Goal: Ask a question: Seek information or help from site administrators or community

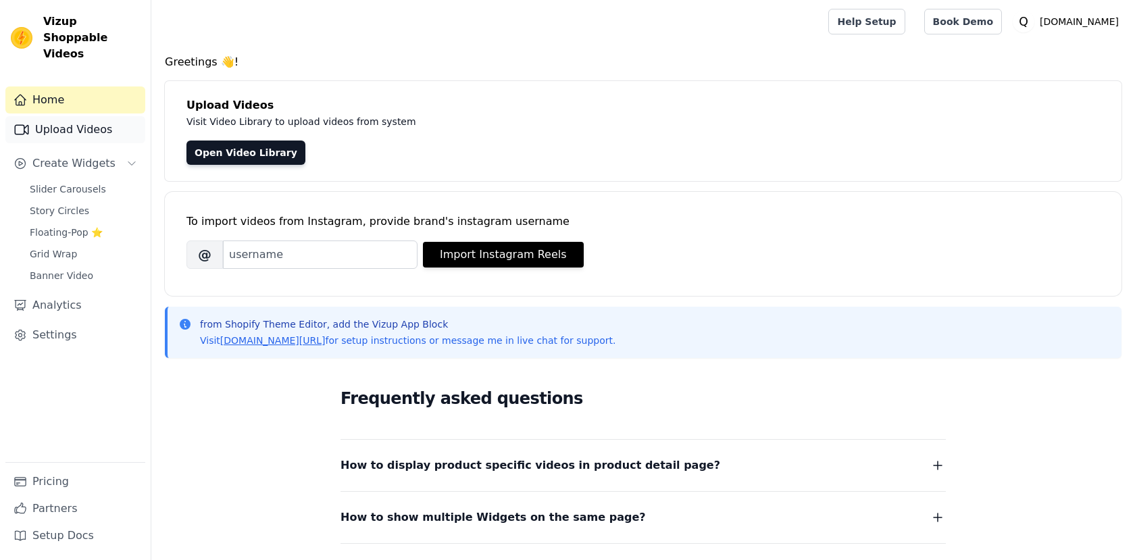
click at [81, 116] on link "Upload Videos" at bounding box center [75, 129] width 140 height 27
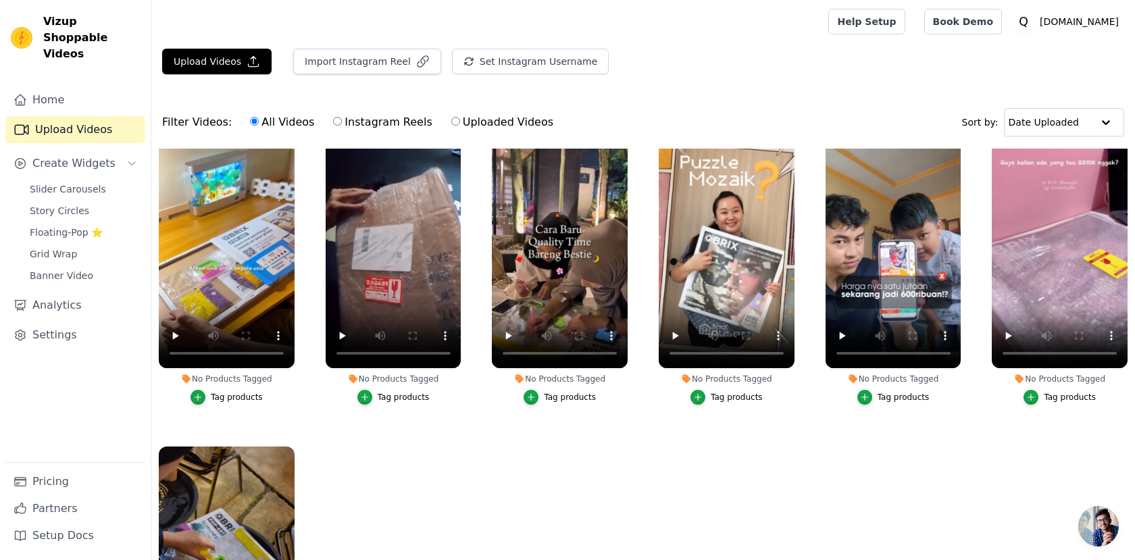
scroll to position [39, 0]
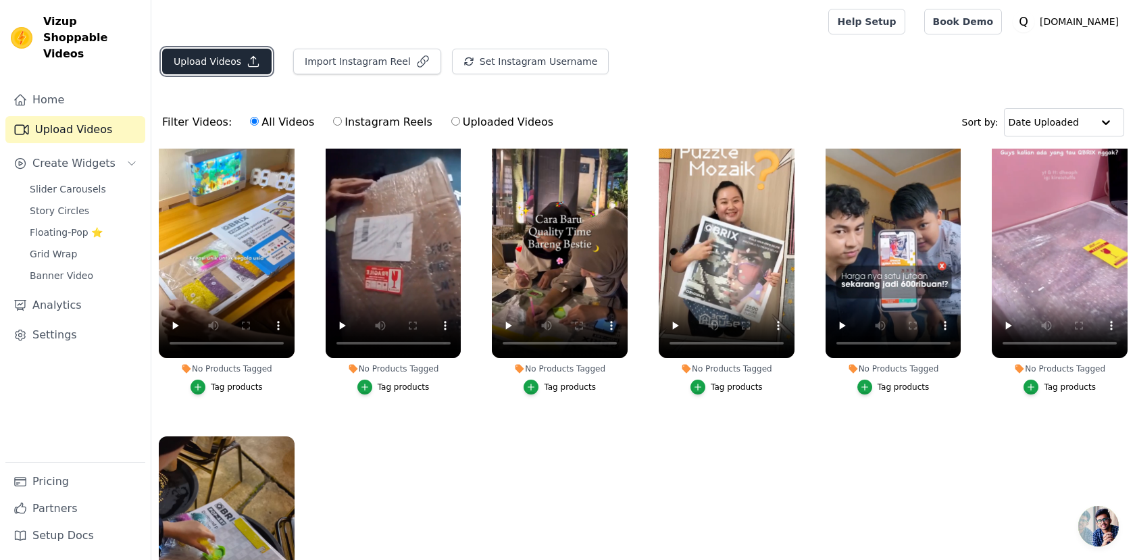
click at [211, 68] on button "Upload Videos" at bounding box center [216, 62] width 109 height 26
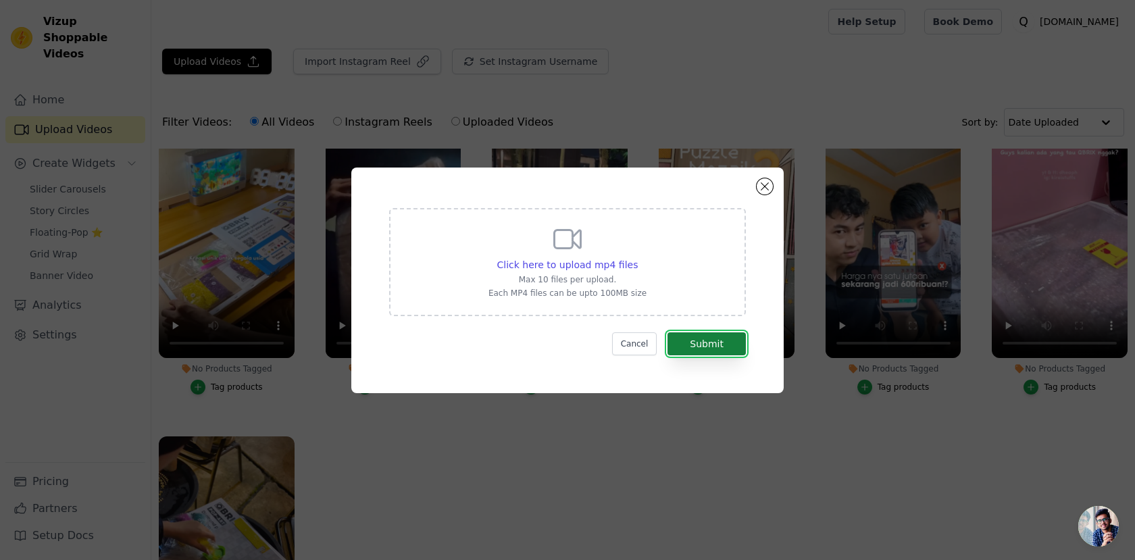
click at [702, 335] on button "Submit" at bounding box center [707, 343] width 78 height 23
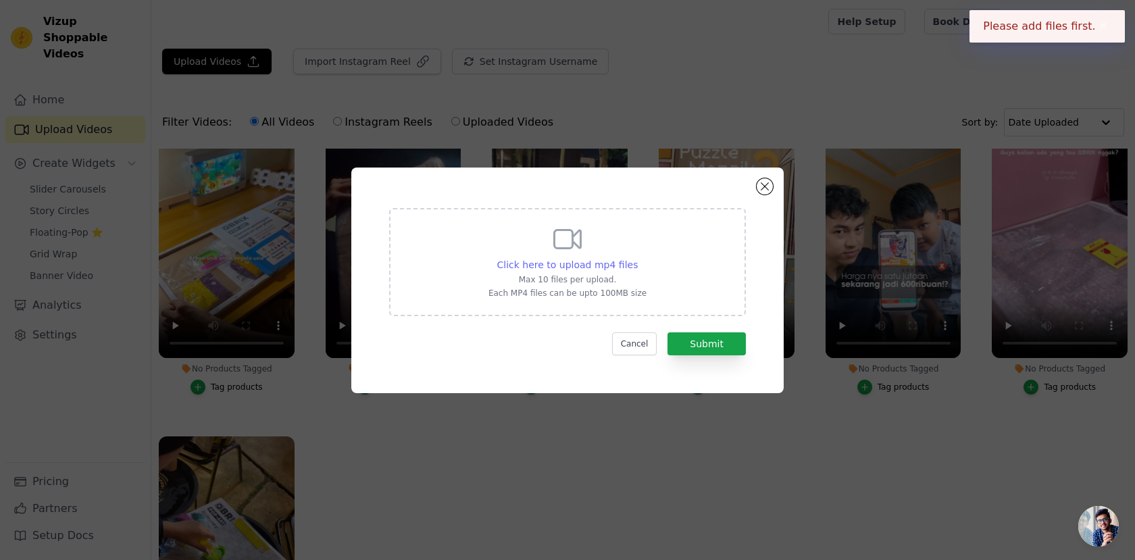
click at [591, 265] on span "Click here to upload mp4 files" at bounding box center [567, 265] width 141 height 11
click at [637, 258] on input "Click here to upload mp4 files Max 10 files per upload. Each MP4 files can be u…" at bounding box center [637, 257] width 1 height 1
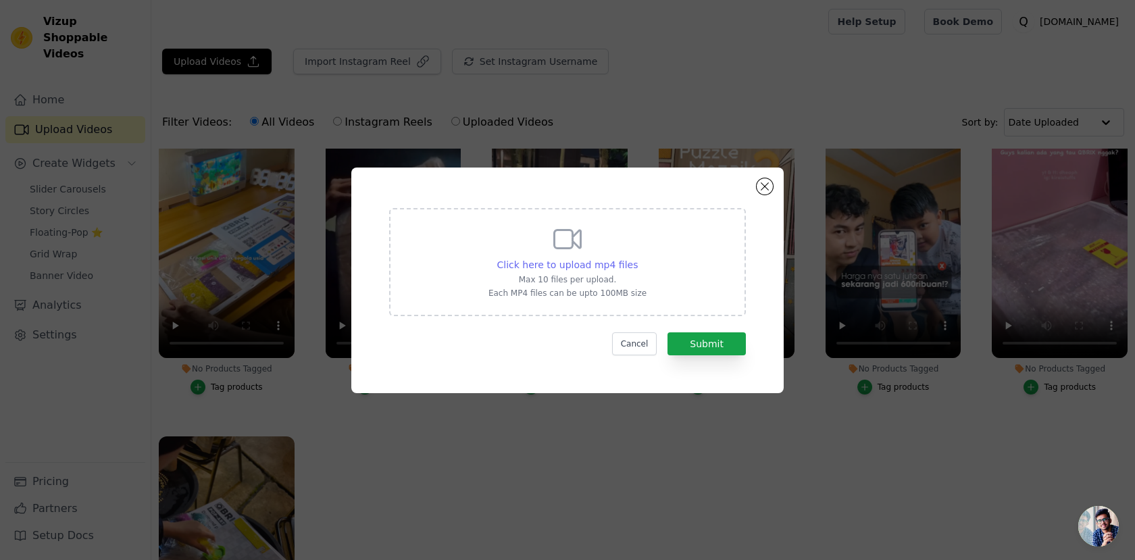
click at [550, 264] on span "Click here to upload mp4 files" at bounding box center [567, 265] width 141 height 11
click at [637, 258] on input "Click here to upload mp4 files Max 10 files per upload. Each MP4 files can be u…" at bounding box center [637, 257] width 1 height 1
click at [554, 269] on span "Click here to upload mp4 files" at bounding box center [567, 265] width 141 height 11
click at [637, 258] on input "Click here to upload mp4 files Max 10 files per upload. Each MP4 files can be u…" at bounding box center [637, 257] width 1 height 1
type input "C:\fakepath\B3405165-078D-4BFC-91E7-7026C0EDD21E (online-video-cutter.com).mp4"
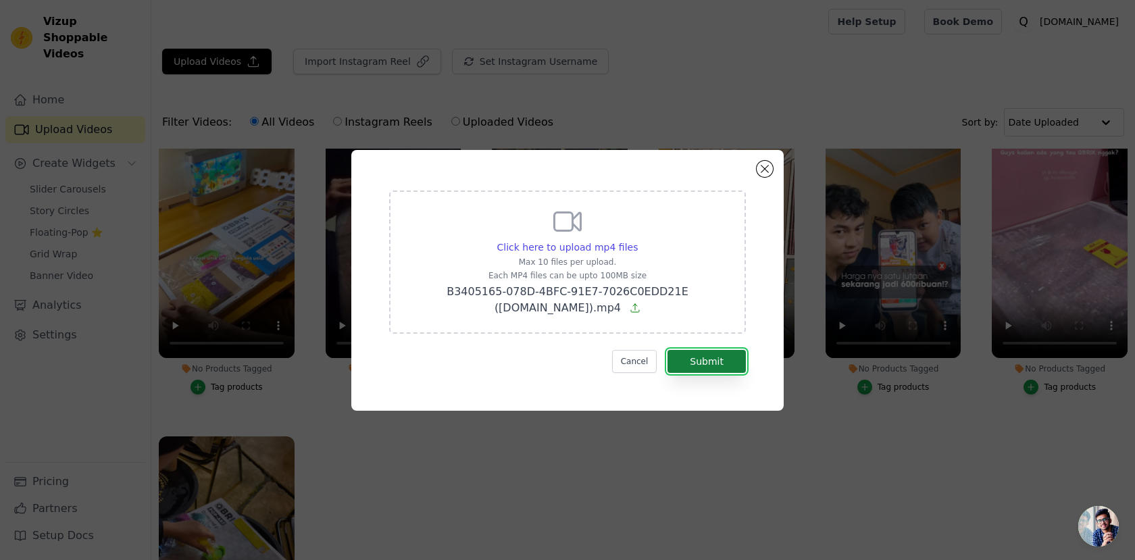
click at [707, 356] on button "Submit" at bounding box center [707, 361] width 78 height 23
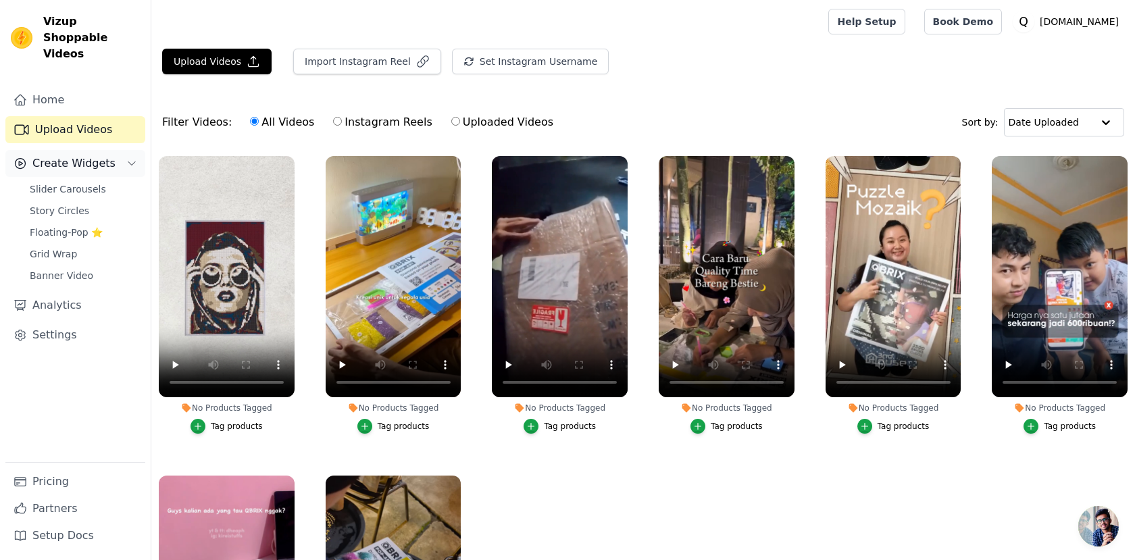
click at [118, 150] on button "Create Widgets" at bounding box center [75, 163] width 140 height 27
click at [69, 269] on span "Banner Video" at bounding box center [62, 276] width 64 height 14
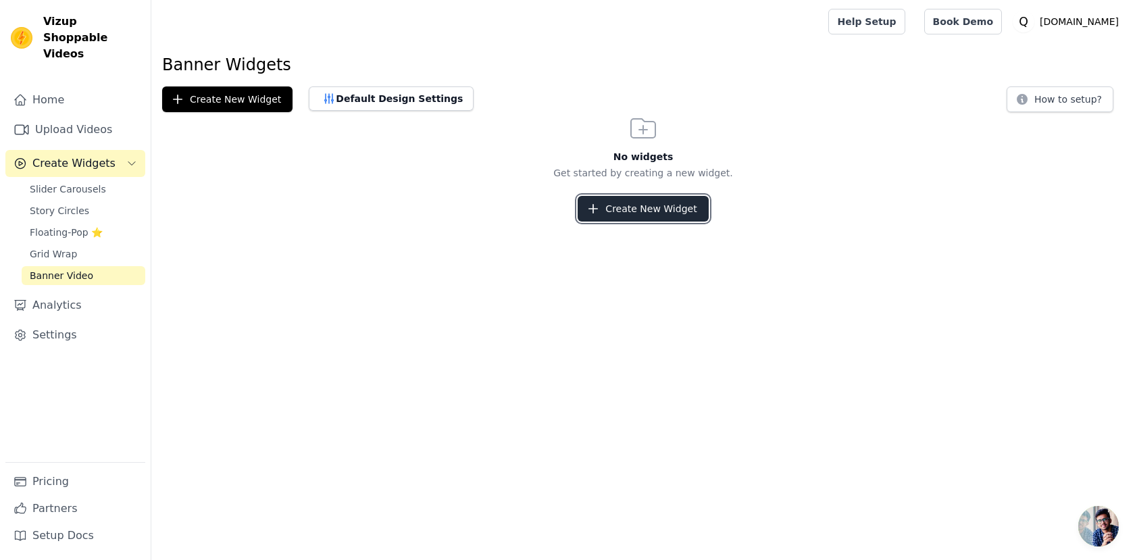
click at [643, 212] on button "Create New Widget" at bounding box center [643, 209] width 130 height 26
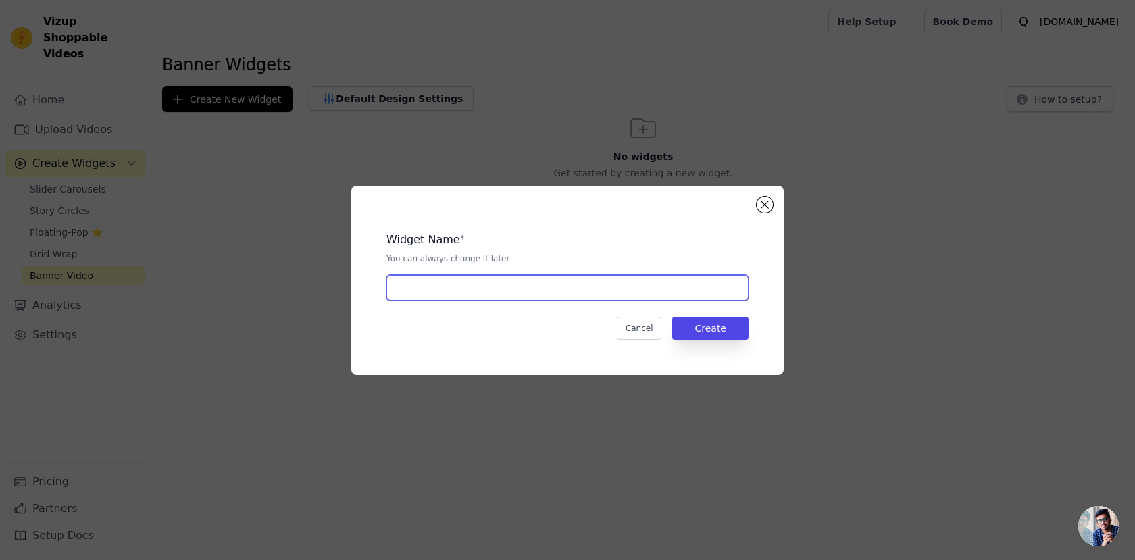
click at [595, 293] on input "text" at bounding box center [568, 288] width 362 height 26
type input "Banner"
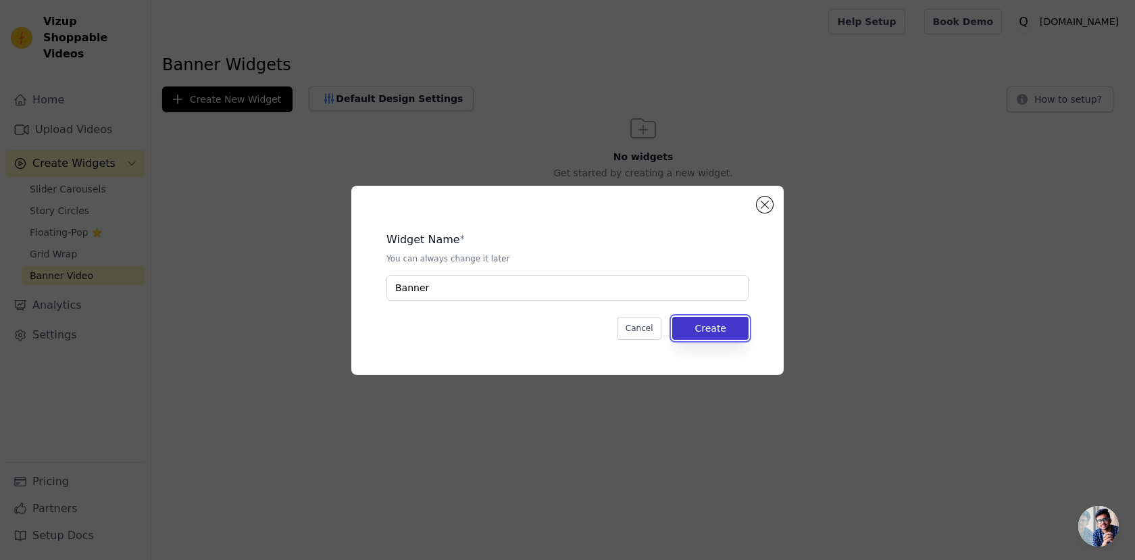
click at [710, 327] on button "Create" at bounding box center [710, 328] width 76 height 23
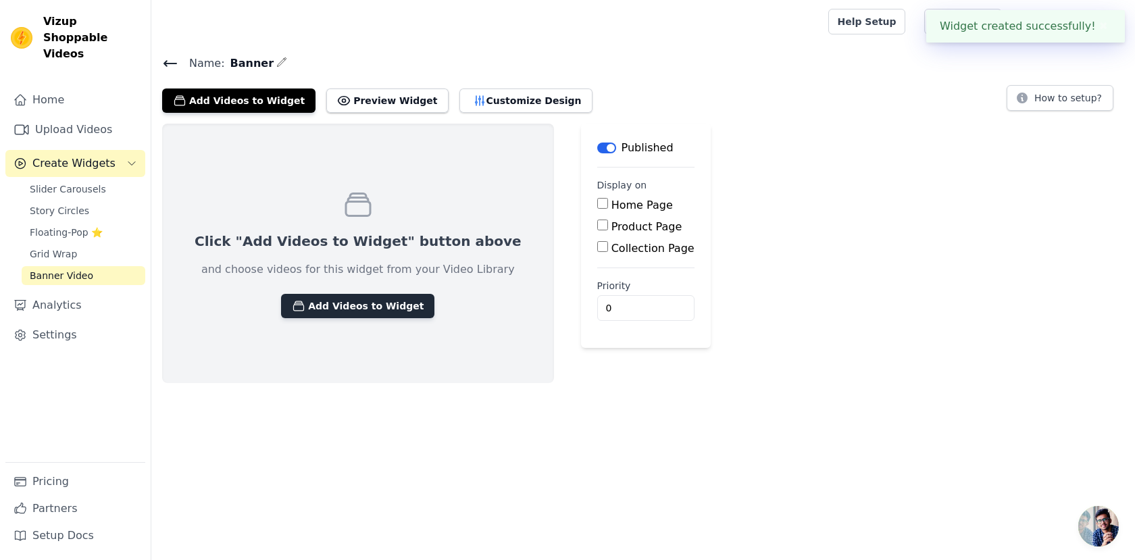
click at [340, 310] on button "Add Videos to Widget" at bounding box center [357, 306] width 153 height 24
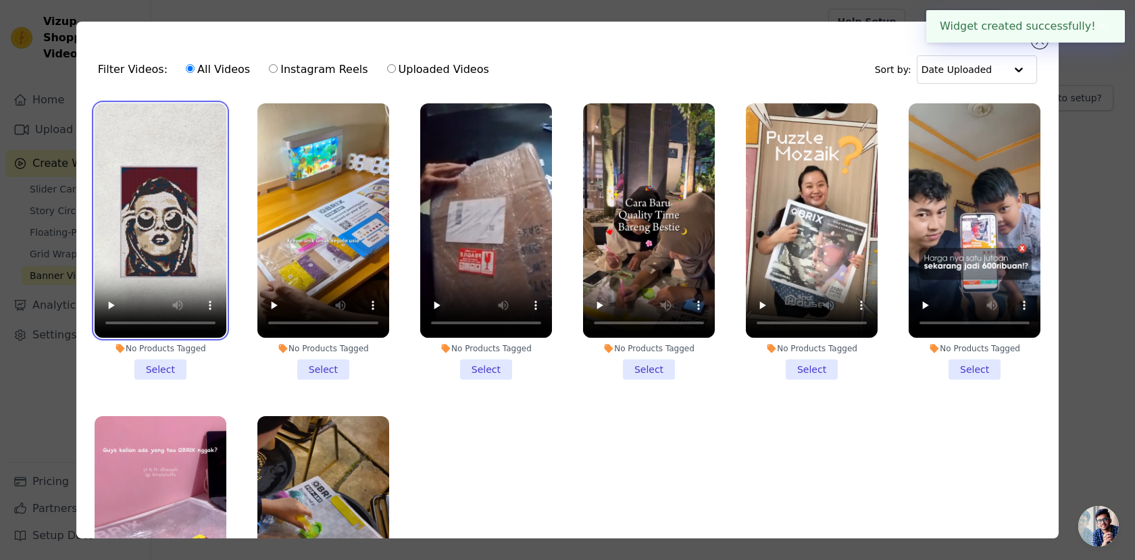
click at [163, 192] on video at bounding box center [161, 220] width 132 height 234
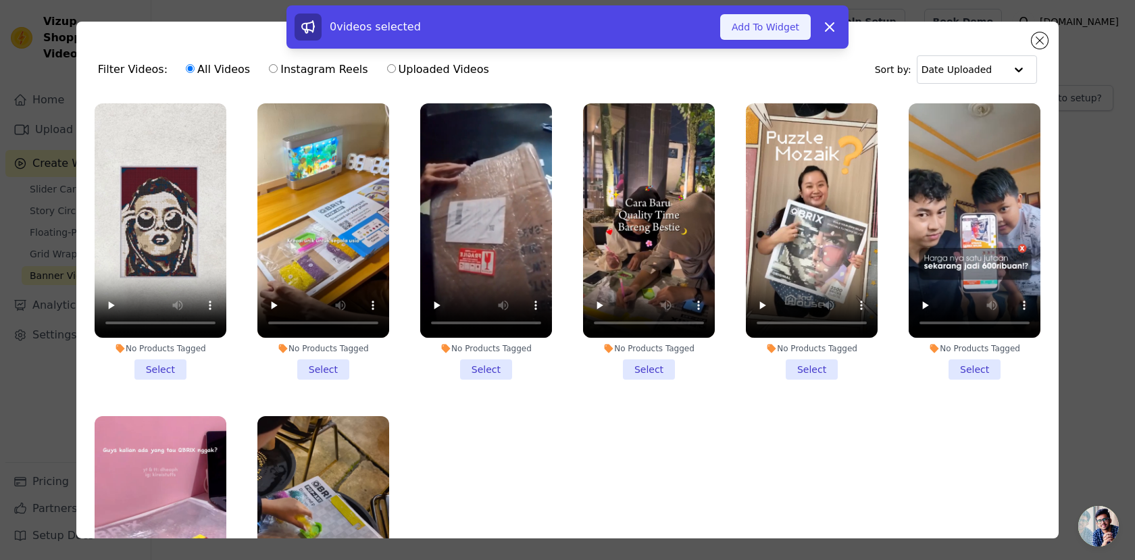
click at [773, 28] on button "Add To Widget" at bounding box center [765, 27] width 91 height 26
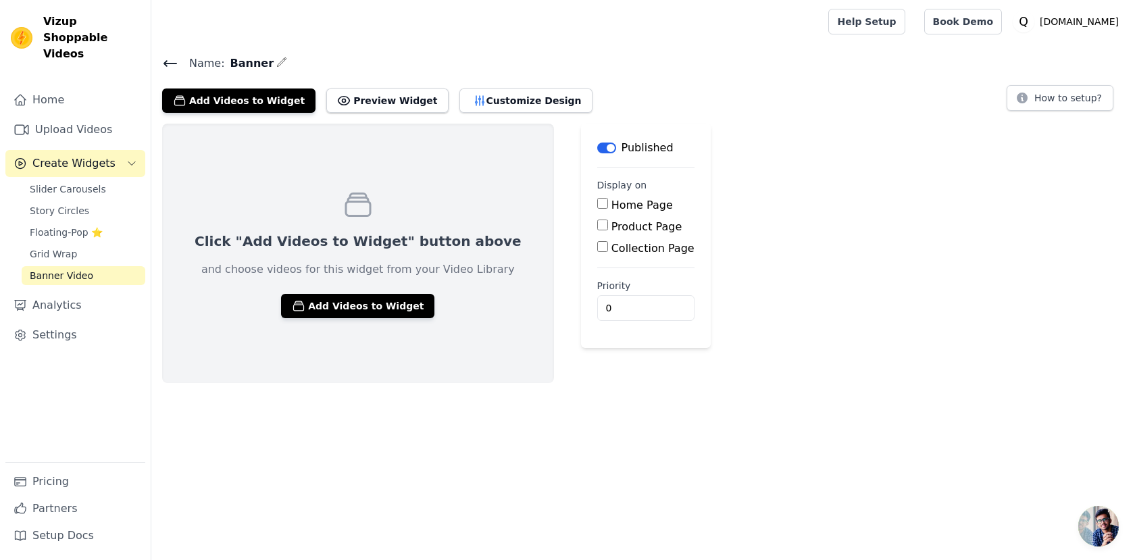
click at [597, 204] on input "Home Page" at bounding box center [602, 203] width 11 height 11
checkbox input "true"
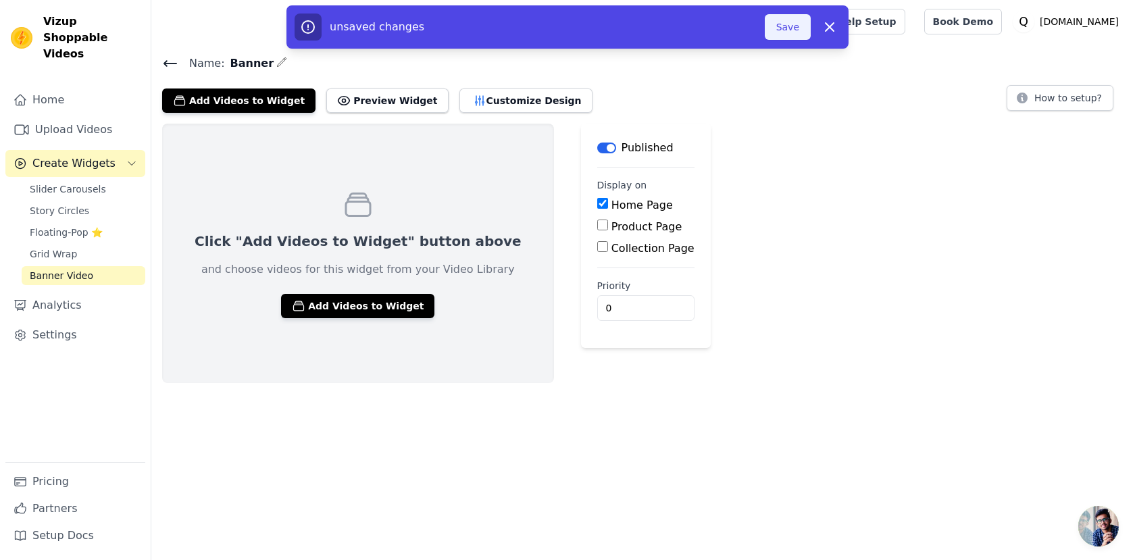
click at [784, 28] on button "Save" at bounding box center [788, 27] width 46 height 26
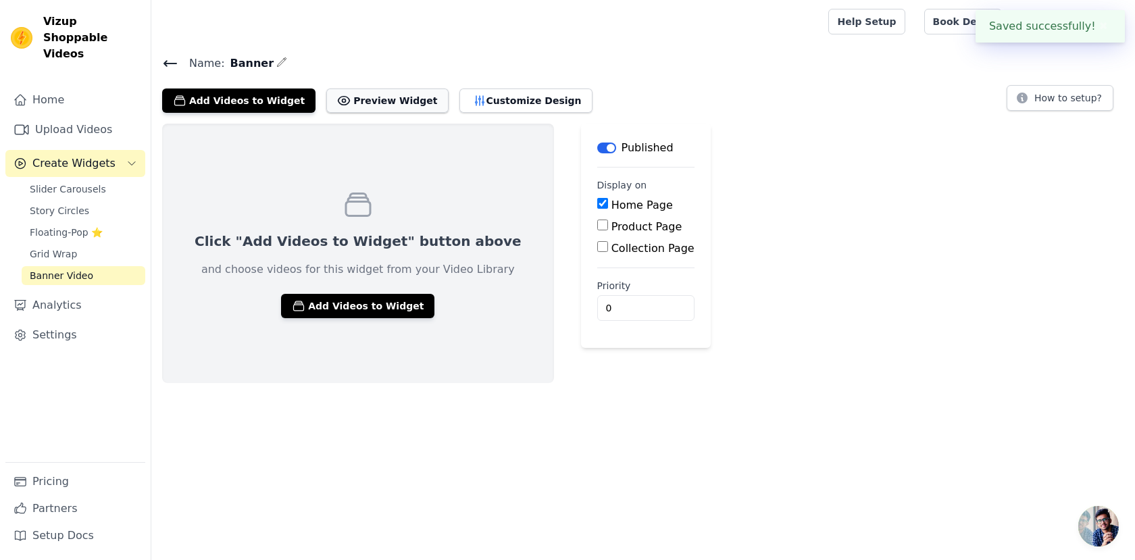
click at [350, 99] on button "Preview Widget" at bounding box center [387, 101] width 122 height 24
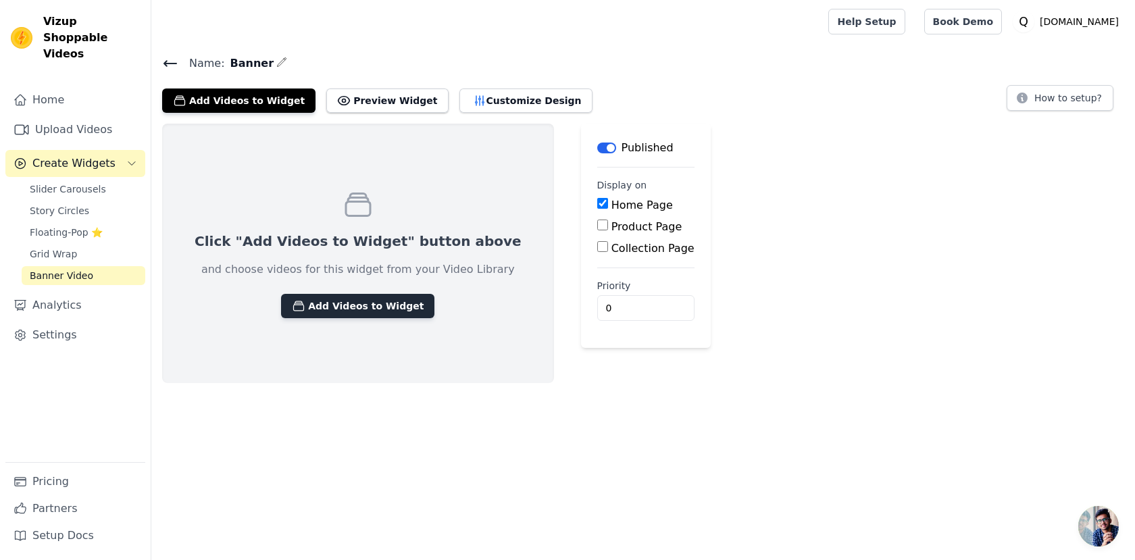
click at [323, 302] on button "Add Videos to Widget" at bounding box center [357, 306] width 153 height 24
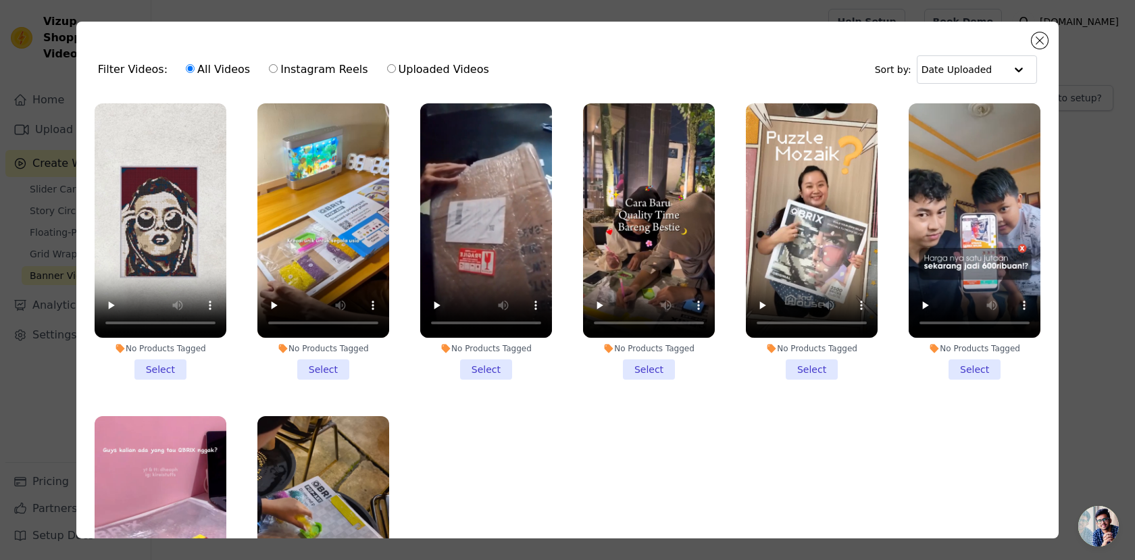
click at [159, 372] on li "No Products Tagged Select" at bounding box center [161, 241] width 132 height 276
click at [0, 0] on input "No Products Tagged Select" at bounding box center [0, 0] width 0 height 0
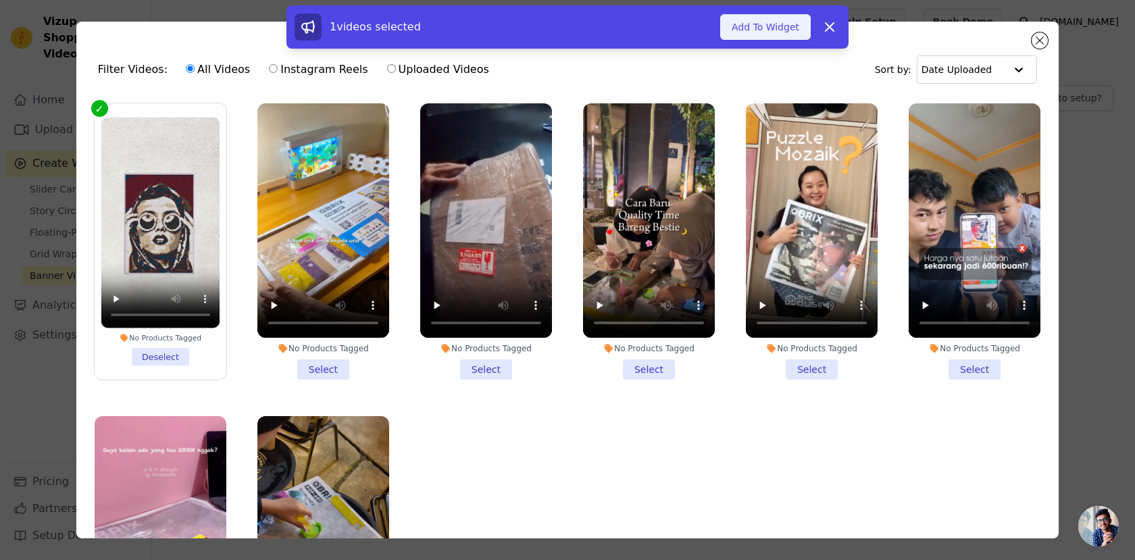
click at [776, 30] on button "Add To Widget" at bounding box center [765, 27] width 91 height 26
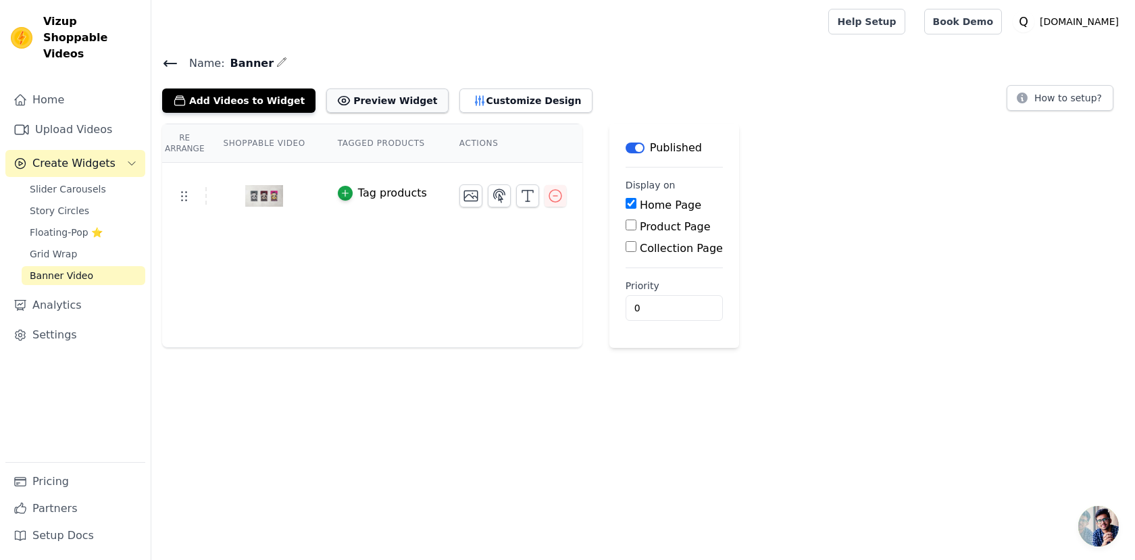
click at [392, 105] on button "Preview Widget" at bounding box center [387, 101] width 122 height 24
click at [462, 89] on button "Customize Design" at bounding box center [526, 101] width 133 height 24
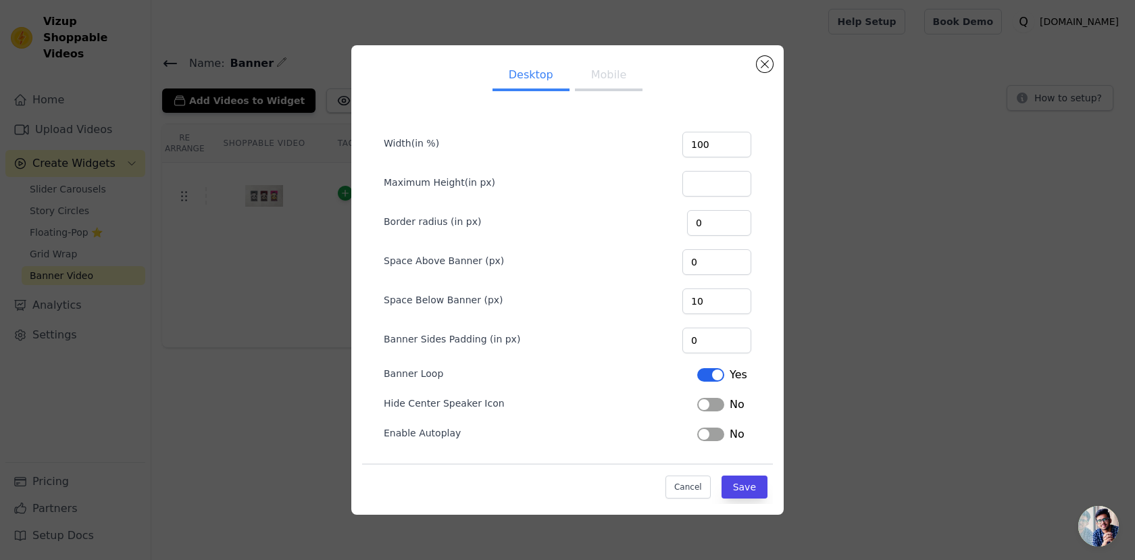
scroll to position [1, 0]
click at [708, 382] on div "Yes" at bounding box center [722, 374] width 50 height 16
click at [712, 374] on button "Label" at bounding box center [710, 375] width 27 height 14
click at [747, 489] on button "Save" at bounding box center [745, 487] width 46 height 23
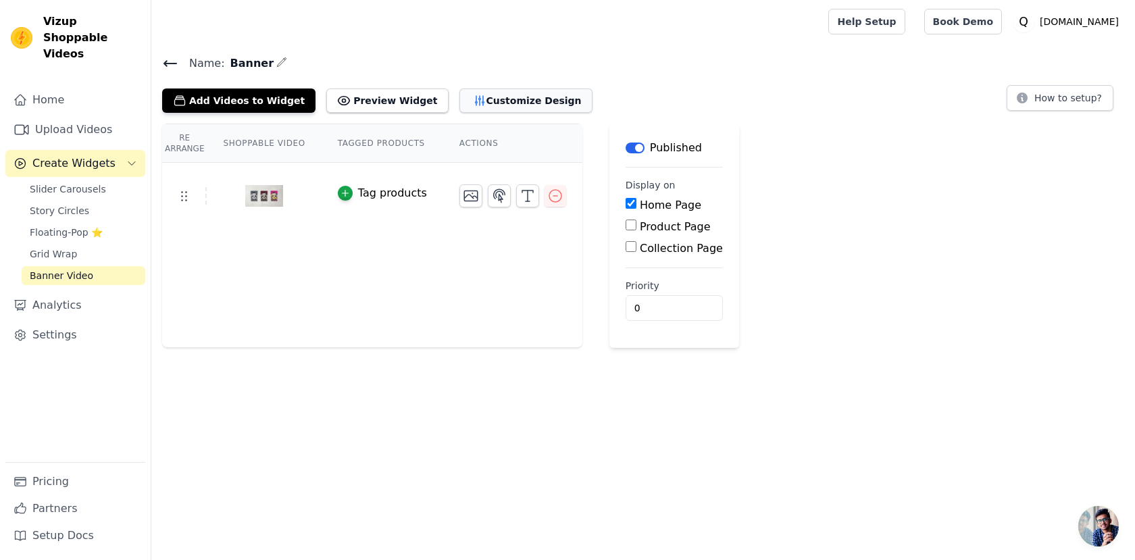
click at [460, 98] on button "Customize Design" at bounding box center [526, 101] width 133 height 24
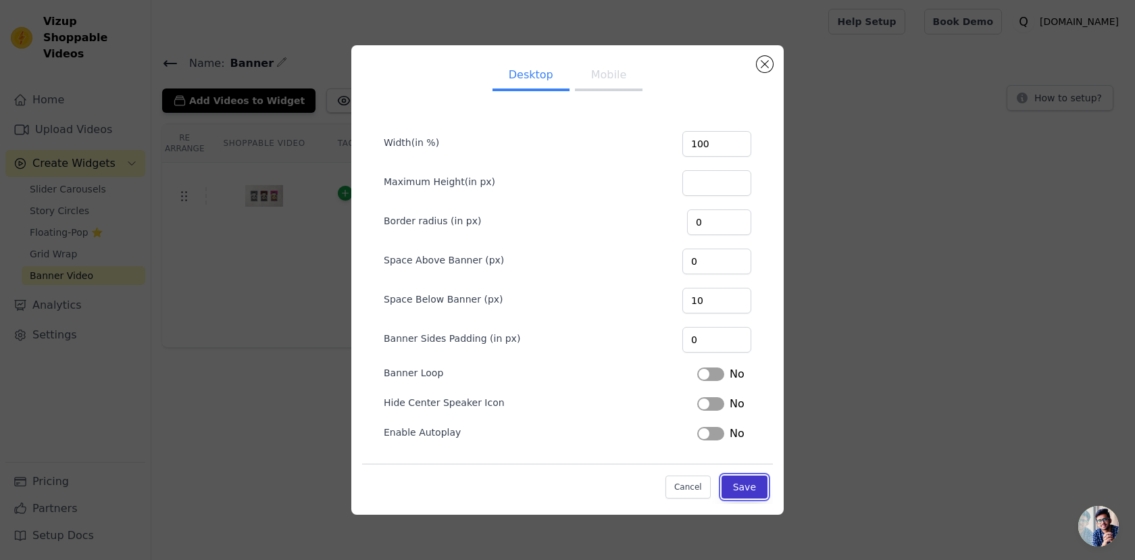
click at [733, 490] on button "Save" at bounding box center [745, 487] width 46 height 23
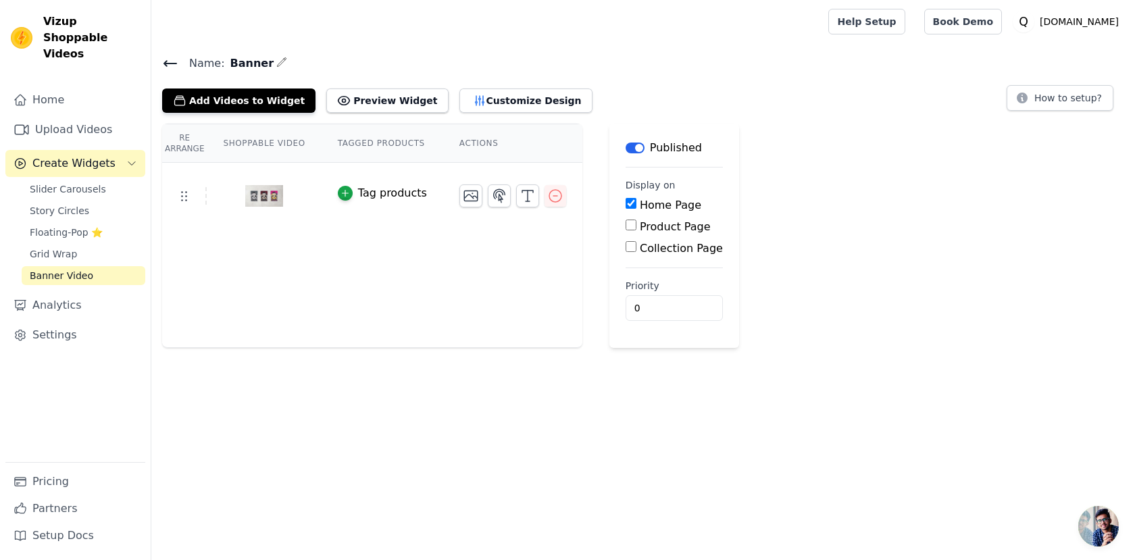
click at [166, 65] on icon at bounding box center [170, 63] width 12 height 5
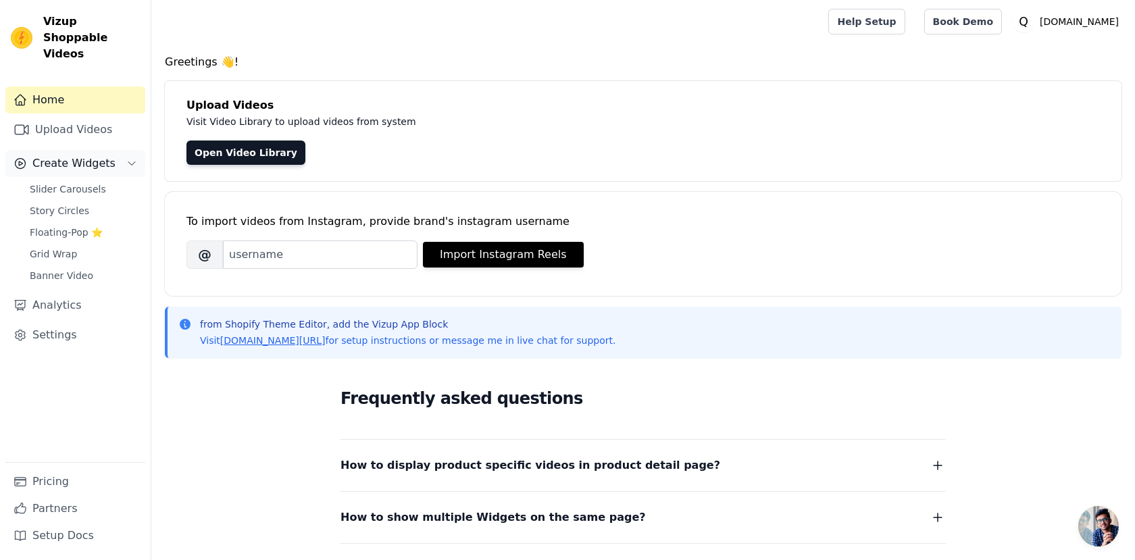
click at [114, 150] on button "Create Widgets" at bounding box center [75, 163] width 140 height 27
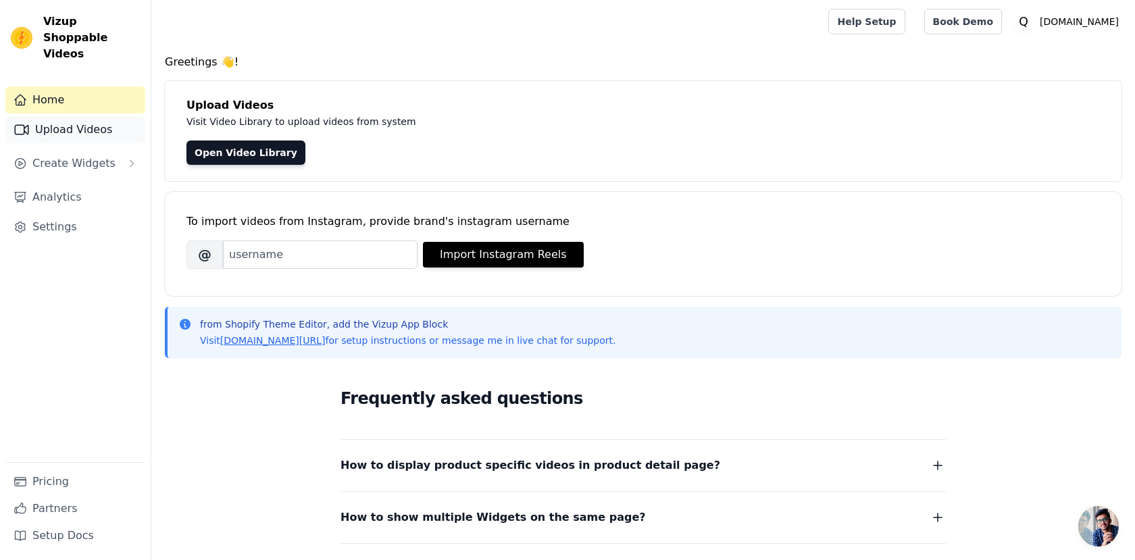
click at [111, 116] on link "Upload Videos" at bounding box center [75, 129] width 140 height 27
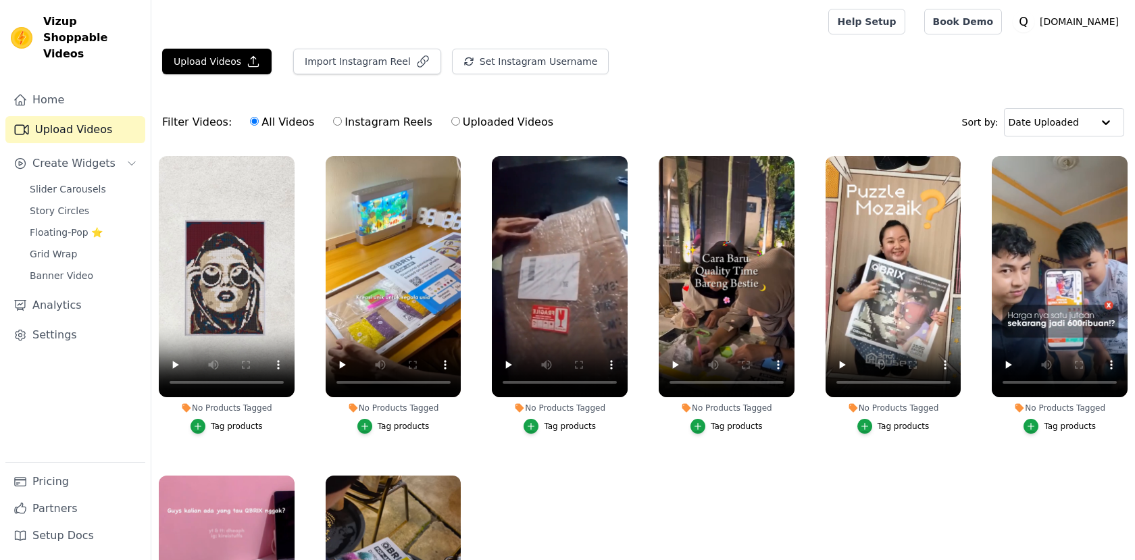
click at [94, 116] on link "Upload Videos" at bounding box center [75, 129] width 140 height 27
click at [95, 155] on span "Create Widgets" at bounding box center [73, 163] width 83 height 16
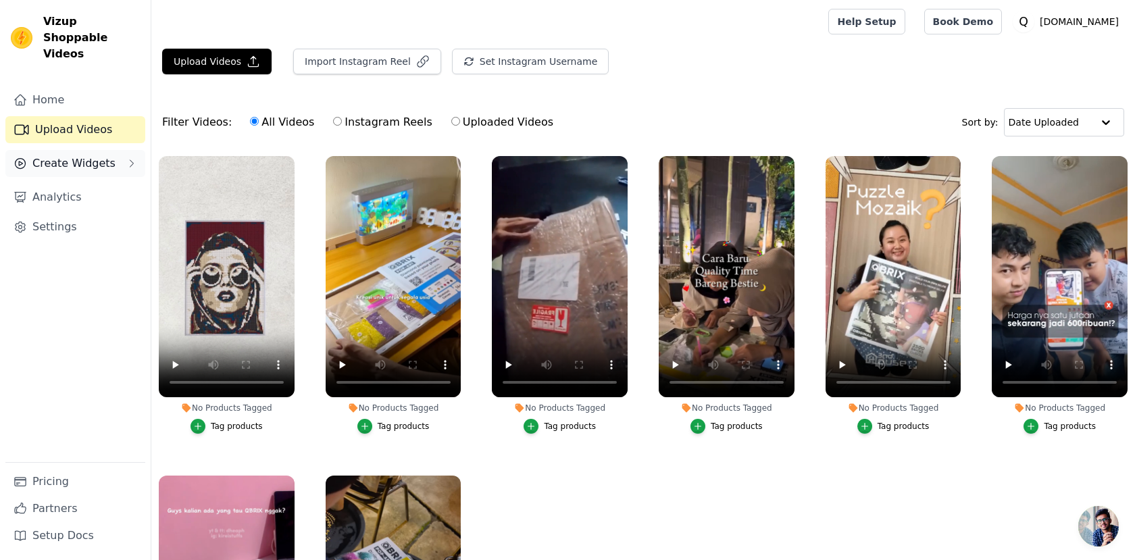
click at [95, 155] on span "Create Widgets" at bounding box center [73, 163] width 83 height 16
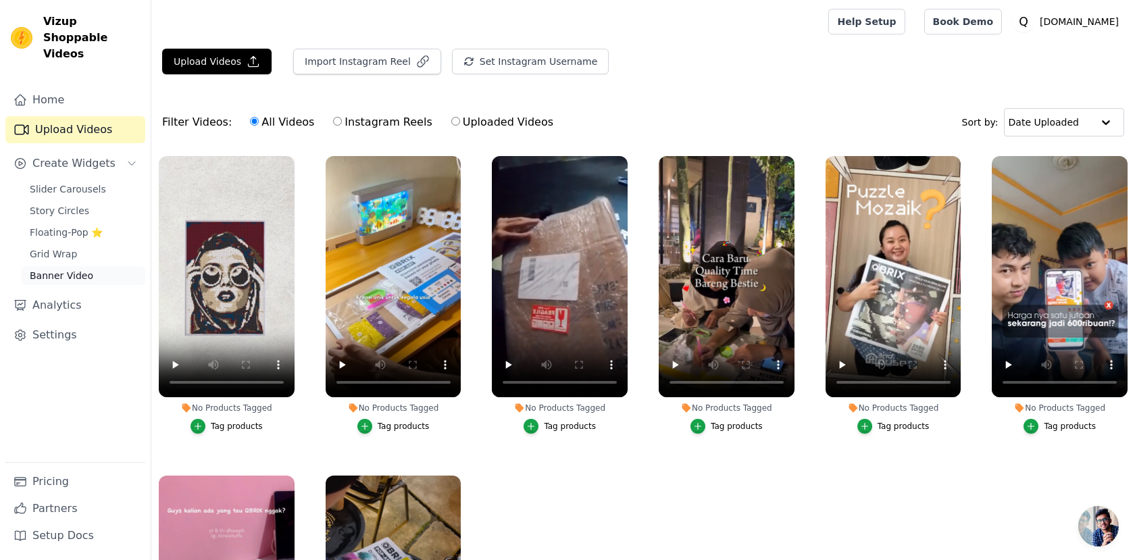
click at [75, 269] on span "Banner Video" at bounding box center [62, 276] width 64 height 14
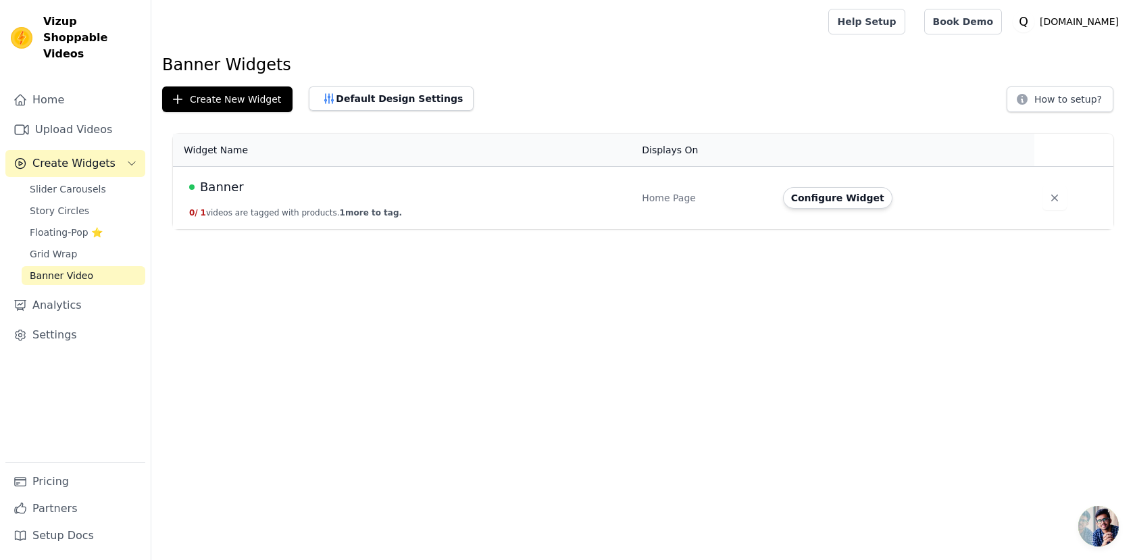
click at [390, 217] on span "1 more to tag." at bounding box center [371, 212] width 62 height 9
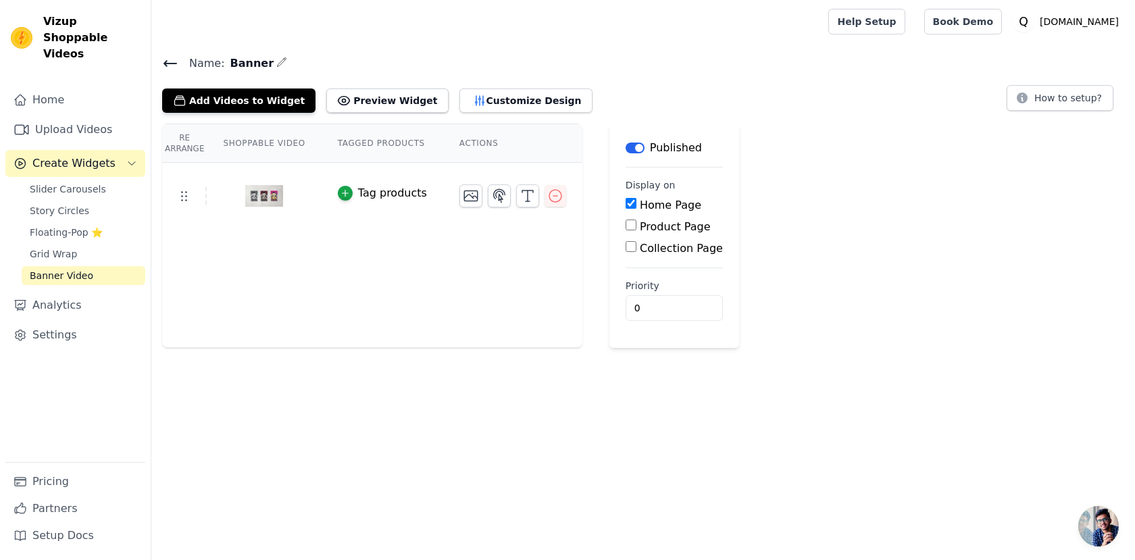
click at [273, 209] on img at bounding box center [264, 196] width 38 height 65
click at [269, 201] on img at bounding box center [264, 196] width 38 height 65
click at [247, 192] on img at bounding box center [264, 196] width 38 height 65
click at [348, 192] on icon "button" at bounding box center [345, 193] width 9 height 9
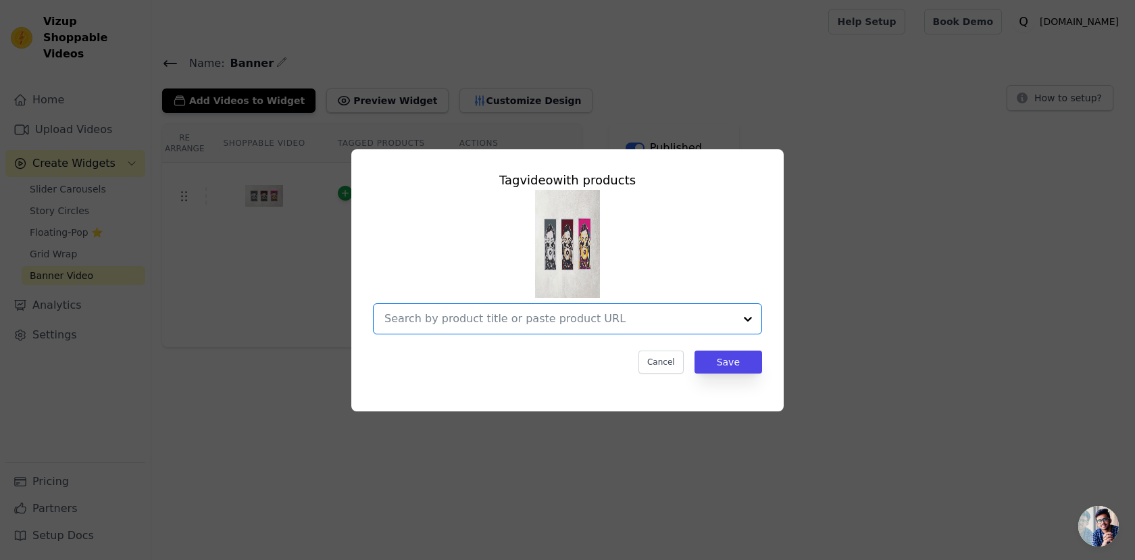
click at [503, 318] on input "text" at bounding box center [560, 319] width 350 height 16
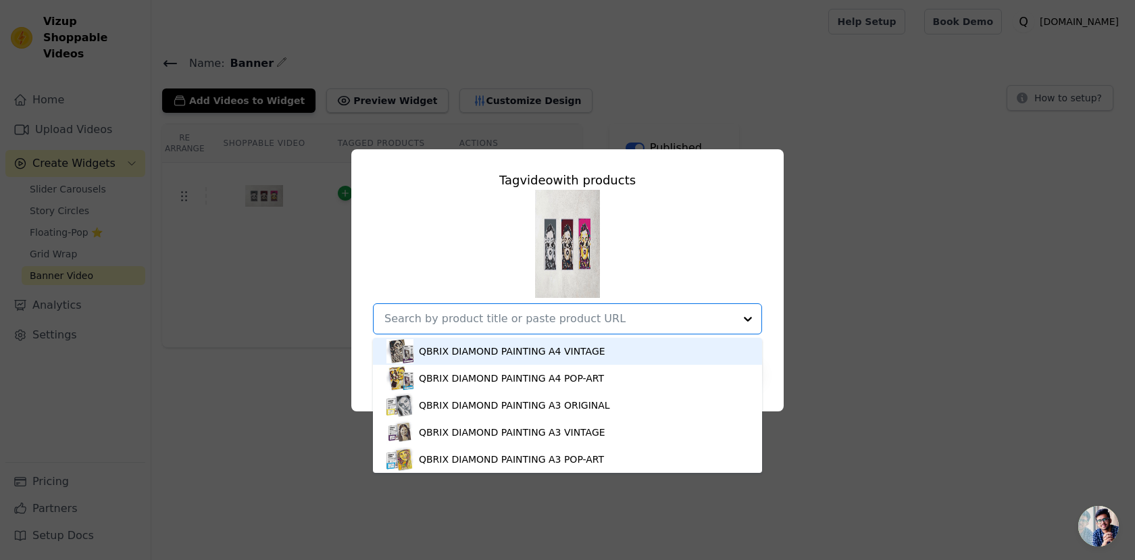
click at [466, 231] on div "QBRIX DIAMOND PAINTING A4 VINTAGE QBRIX DIAMOND PAINTING A4 POP-ART QBRIX DIAMO…" at bounding box center [567, 262] width 389 height 145
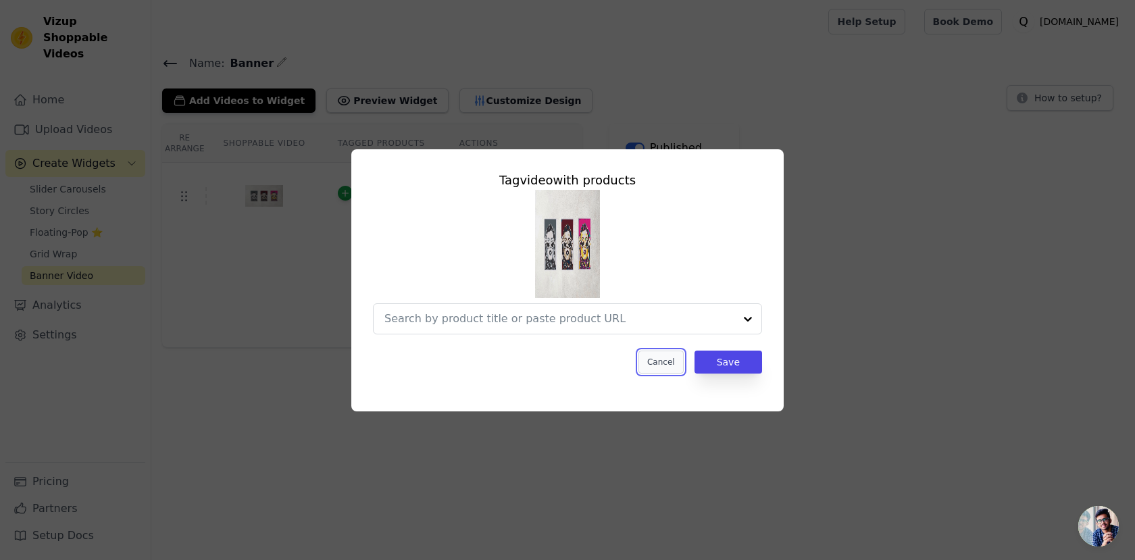
click at [660, 366] on button "Cancel" at bounding box center [661, 362] width 45 height 23
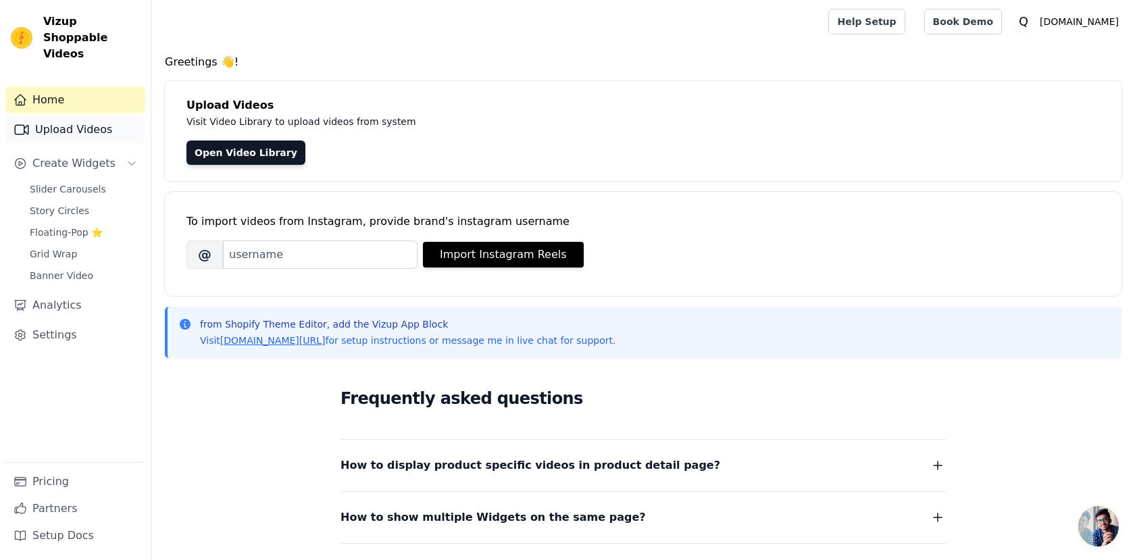
click at [78, 120] on link "Upload Videos" at bounding box center [75, 129] width 140 height 27
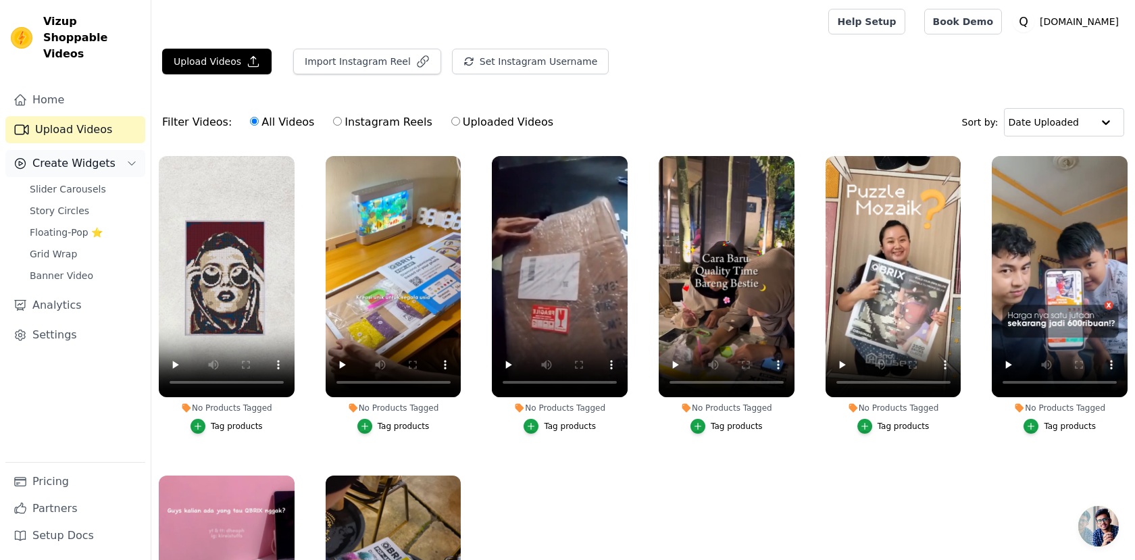
click at [128, 162] on icon "Sidebar" at bounding box center [131, 163] width 7 height 3
click at [128, 158] on icon "Sidebar" at bounding box center [131, 163] width 11 height 11
click at [51, 269] on span "Banner Video" at bounding box center [62, 276] width 64 height 14
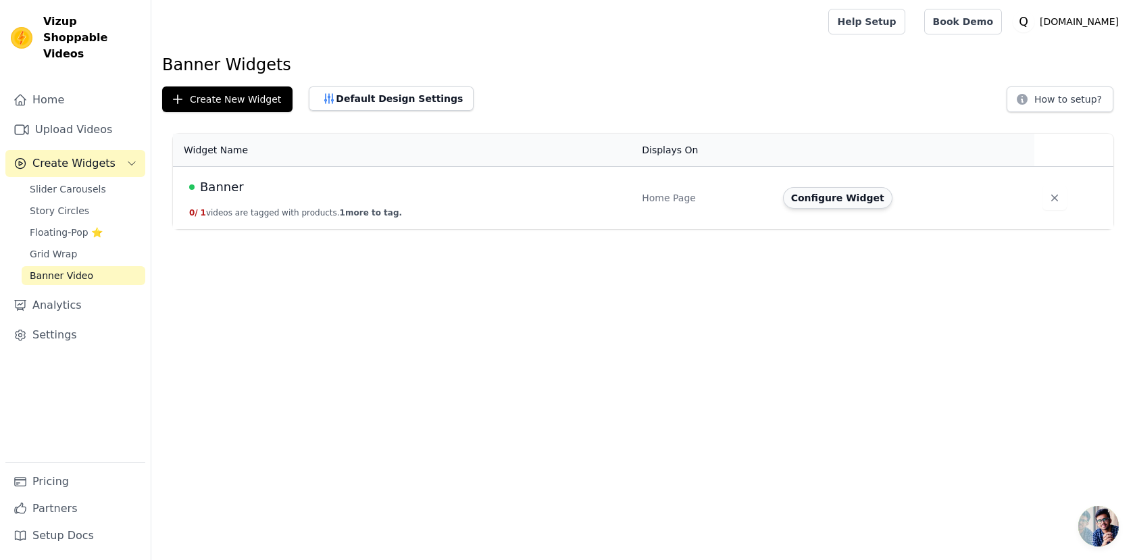
click at [846, 201] on button "Configure Widget" at bounding box center [837, 198] width 109 height 22
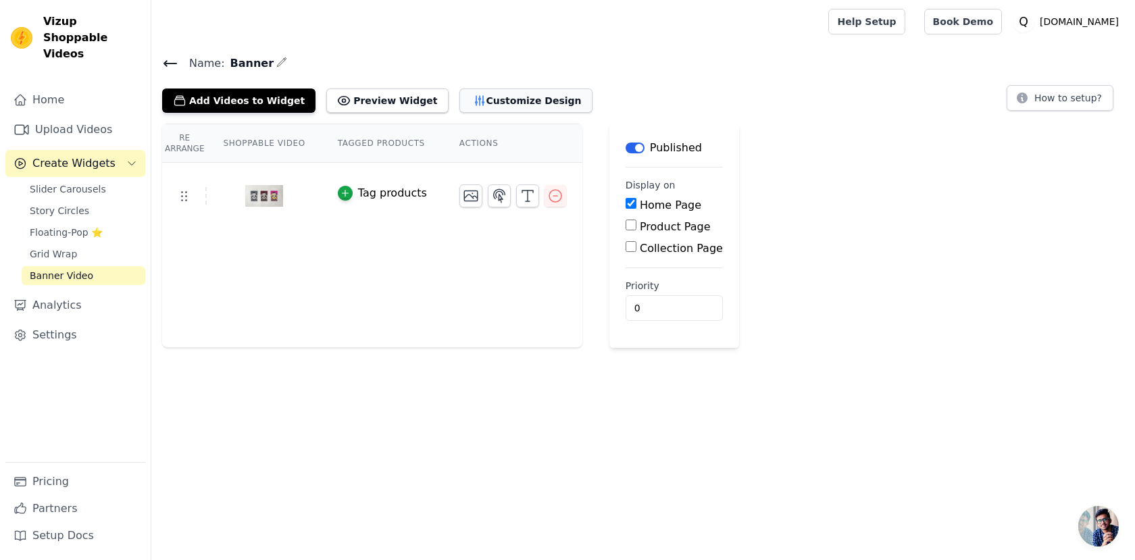
click at [460, 107] on button "Customize Design" at bounding box center [526, 101] width 133 height 24
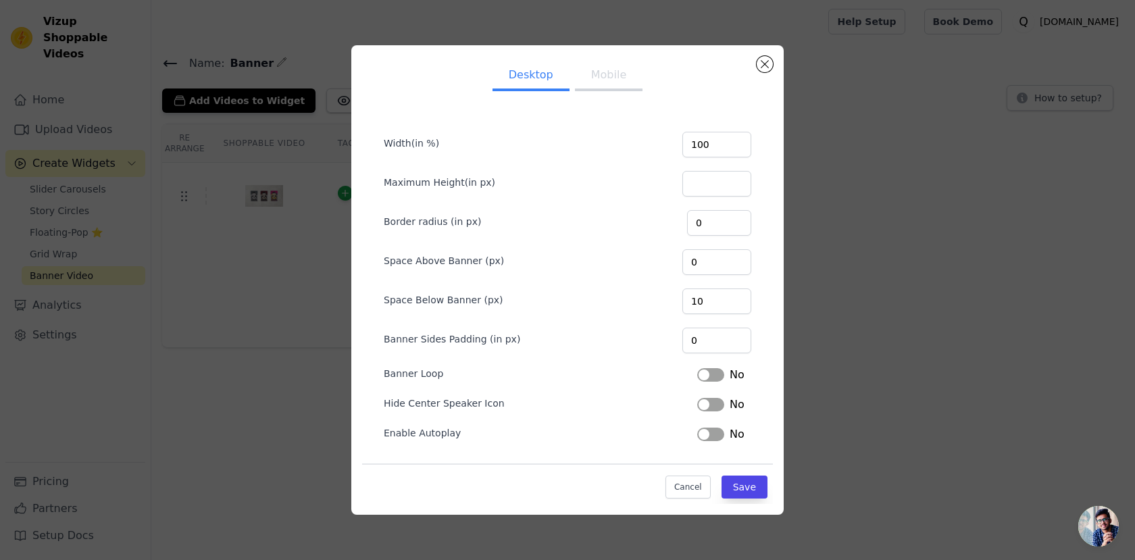
click at [698, 375] on button "Label" at bounding box center [710, 375] width 27 height 14
click at [706, 408] on button "Label" at bounding box center [710, 405] width 27 height 14
click at [710, 435] on button "Label" at bounding box center [710, 435] width 27 height 14
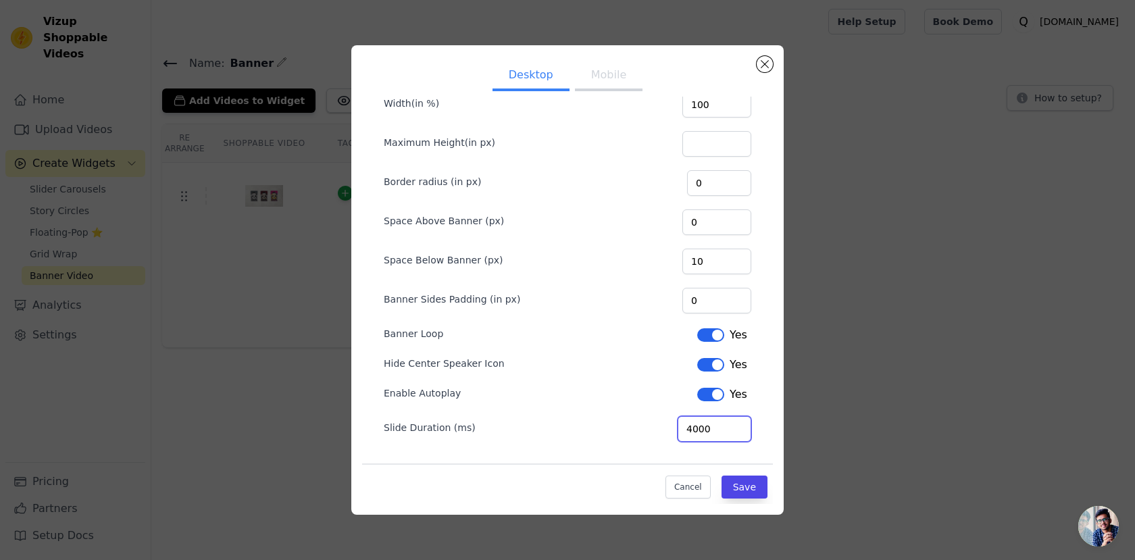
click at [728, 425] on input "4000" at bounding box center [715, 429] width 74 height 26
type input "40000"
click at [747, 487] on button "Save" at bounding box center [745, 487] width 46 height 23
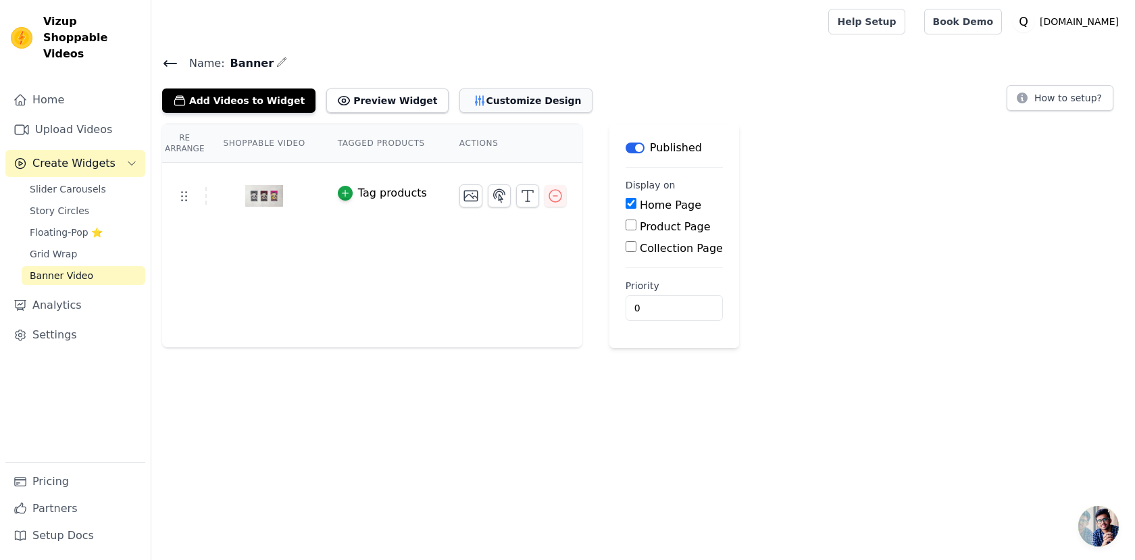
click at [471, 100] on button "Customize Design" at bounding box center [526, 101] width 133 height 24
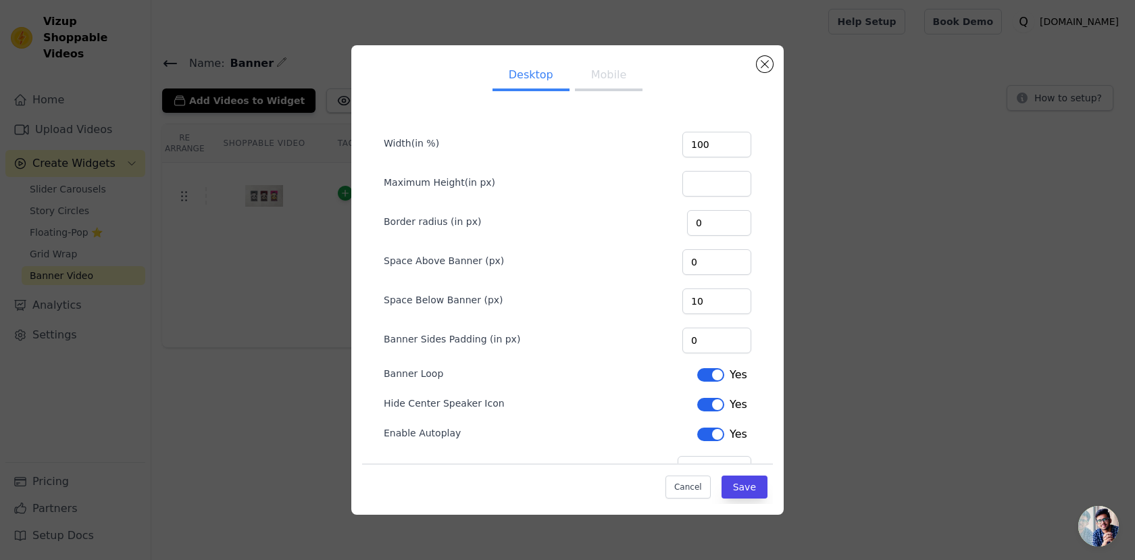
click at [602, 79] on button "Mobile" at bounding box center [609, 76] width 68 height 30
click at [764, 65] on button "Close modal" at bounding box center [765, 64] width 16 height 16
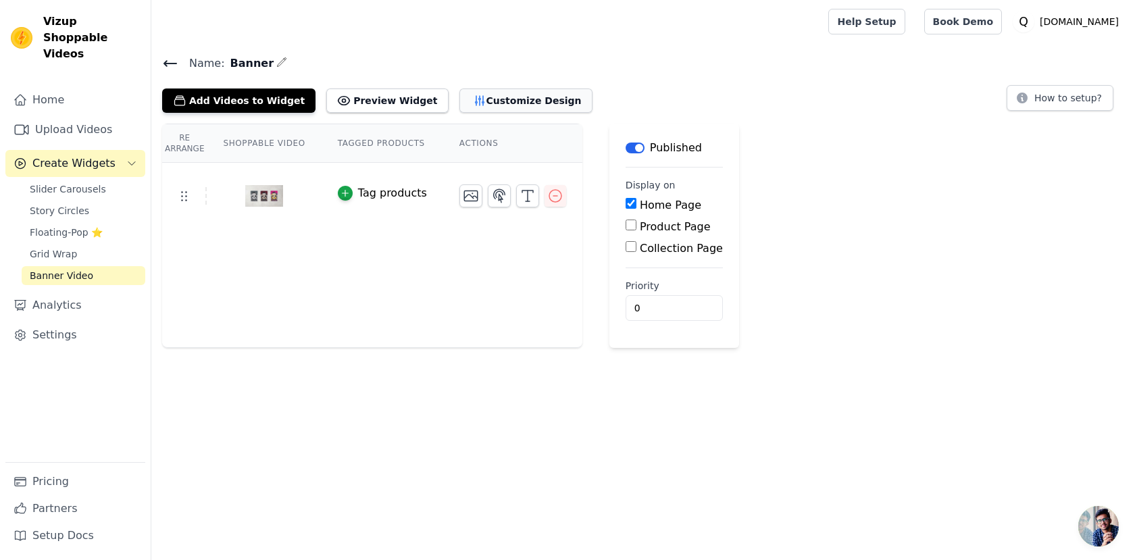
click at [468, 106] on button "Customize Design" at bounding box center [526, 101] width 133 height 24
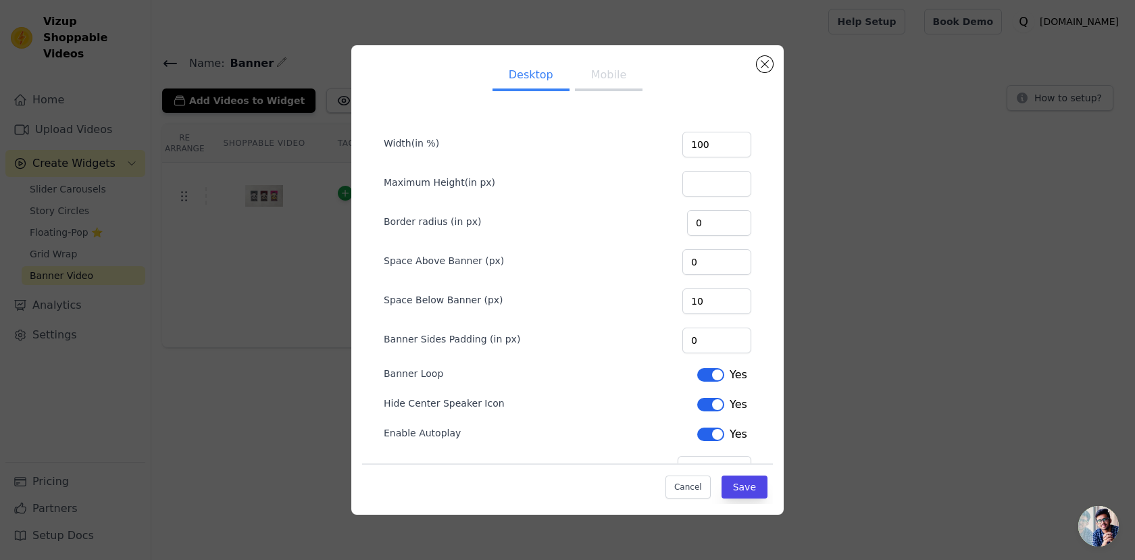
scroll to position [40, 0]
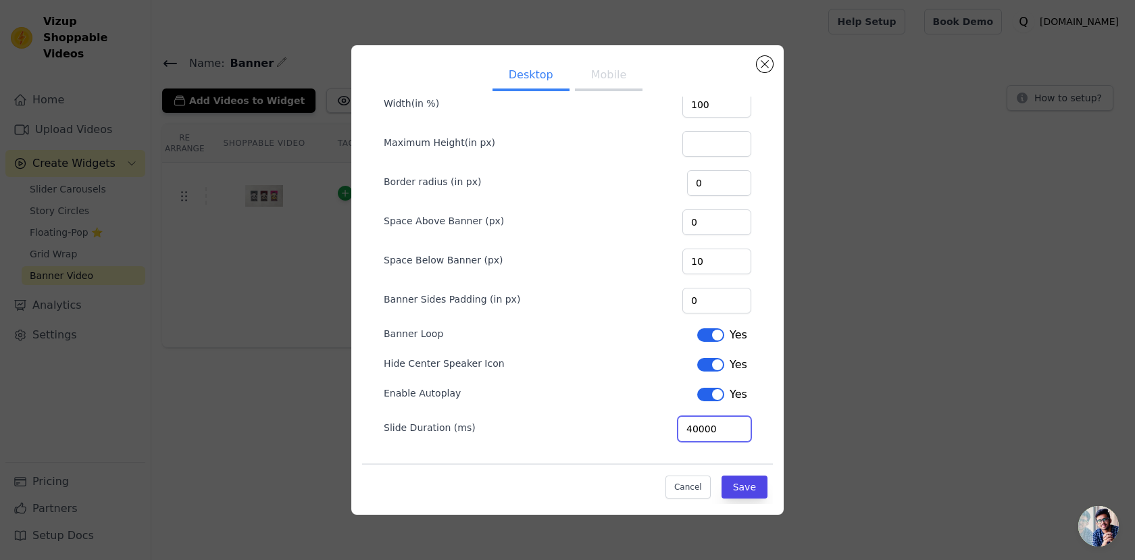
click at [724, 429] on input "40000" at bounding box center [715, 429] width 74 height 26
type input "400000"
click at [739, 489] on button "Save" at bounding box center [745, 487] width 46 height 23
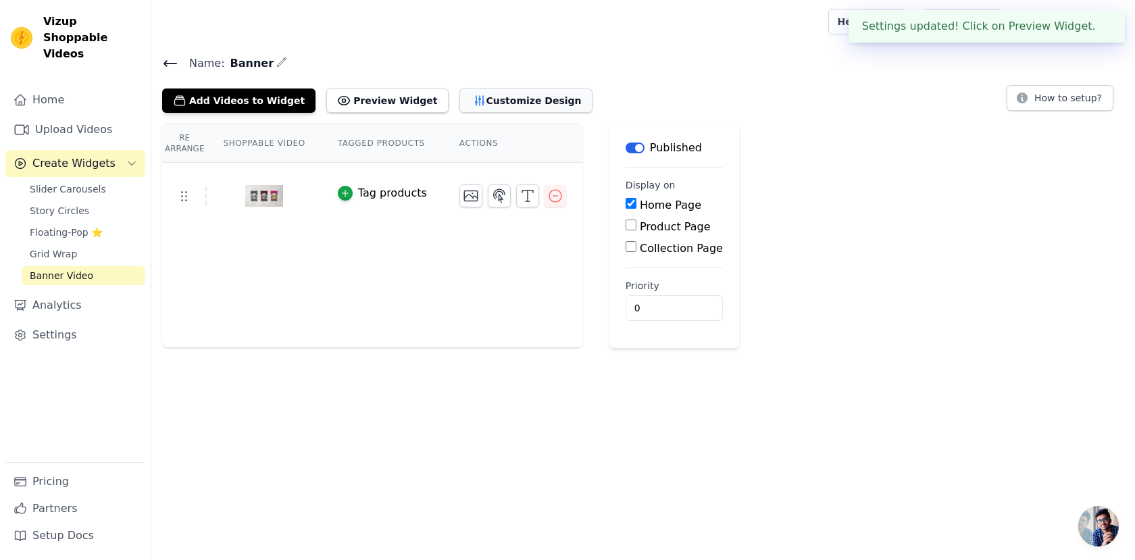
click at [483, 101] on button "Customize Design" at bounding box center [526, 101] width 133 height 24
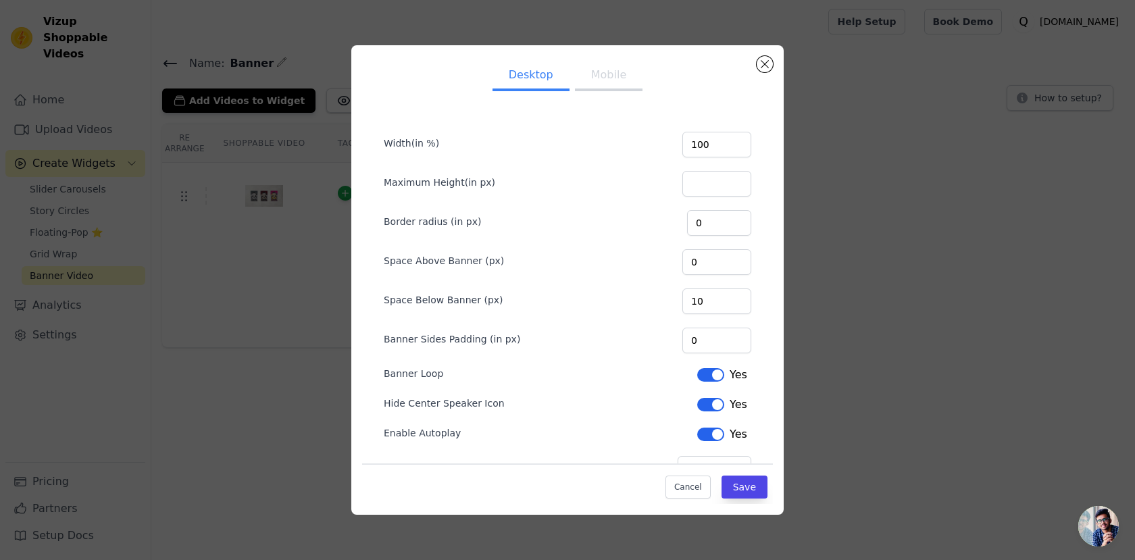
scroll to position [40, 0]
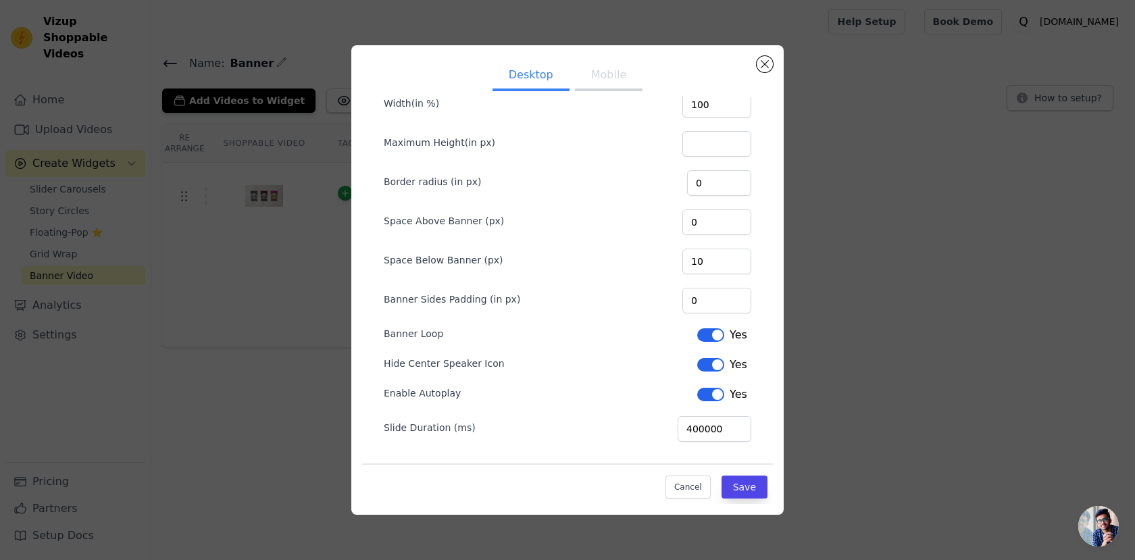
click at [718, 334] on button "Label" at bounding box center [710, 335] width 27 height 14
click at [708, 397] on button "Label" at bounding box center [710, 395] width 27 height 14
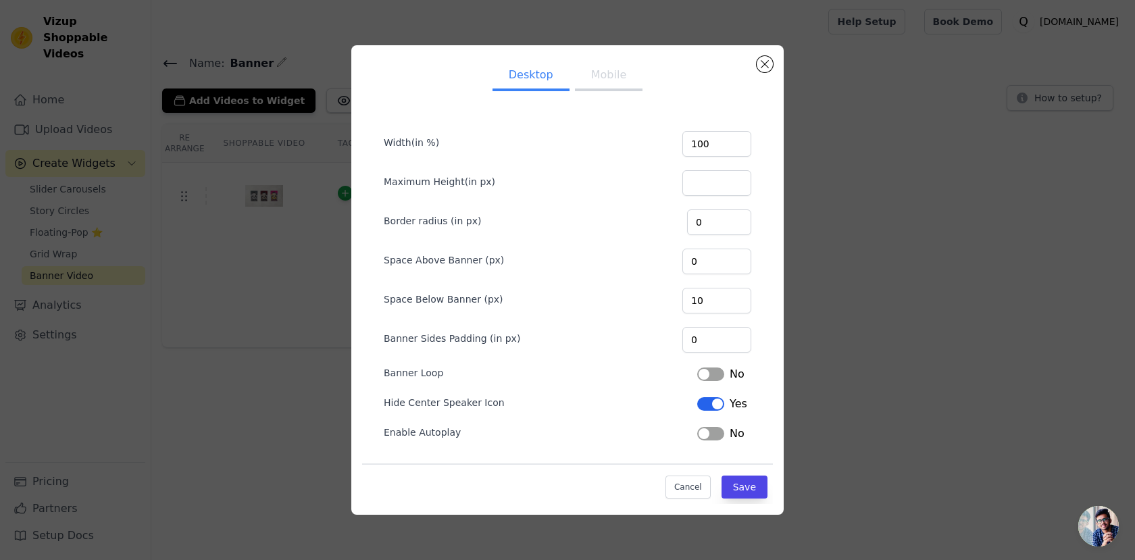
click at [708, 428] on button "Label" at bounding box center [710, 434] width 27 height 14
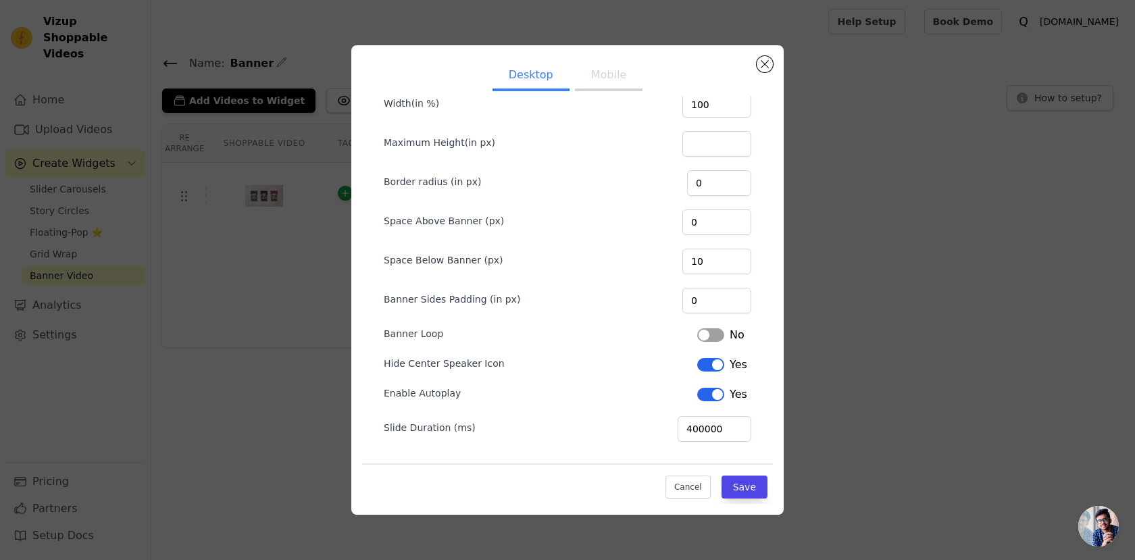
scroll to position [0, 0]
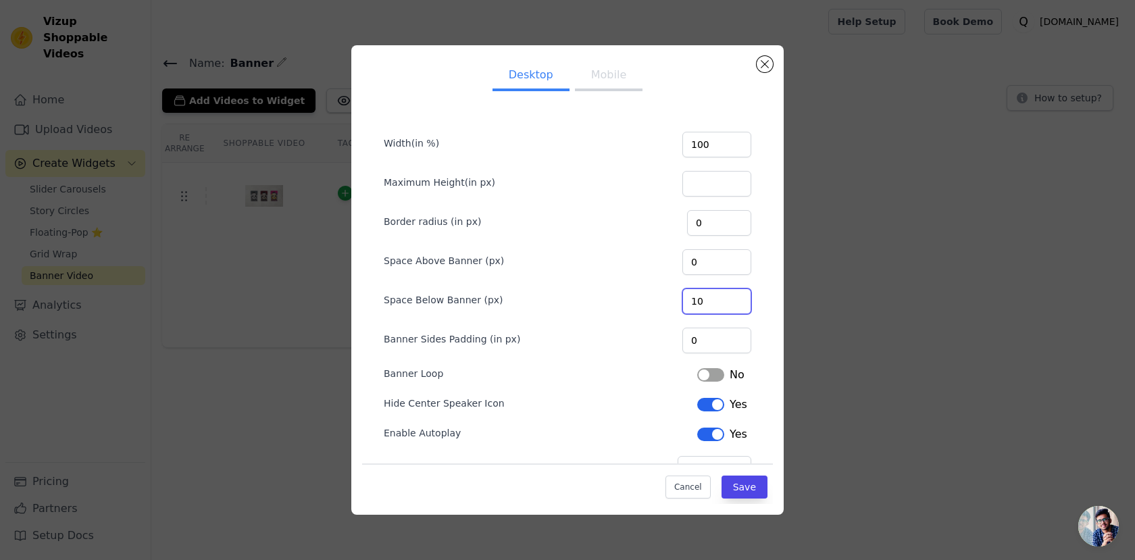
click at [731, 304] on input "10" at bounding box center [717, 302] width 69 height 26
click at [741, 304] on input "9" at bounding box center [717, 302] width 69 height 26
click at [741, 304] on input "8" at bounding box center [717, 302] width 69 height 26
click at [741, 304] on input "7" at bounding box center [717, 302] width 69 height 26
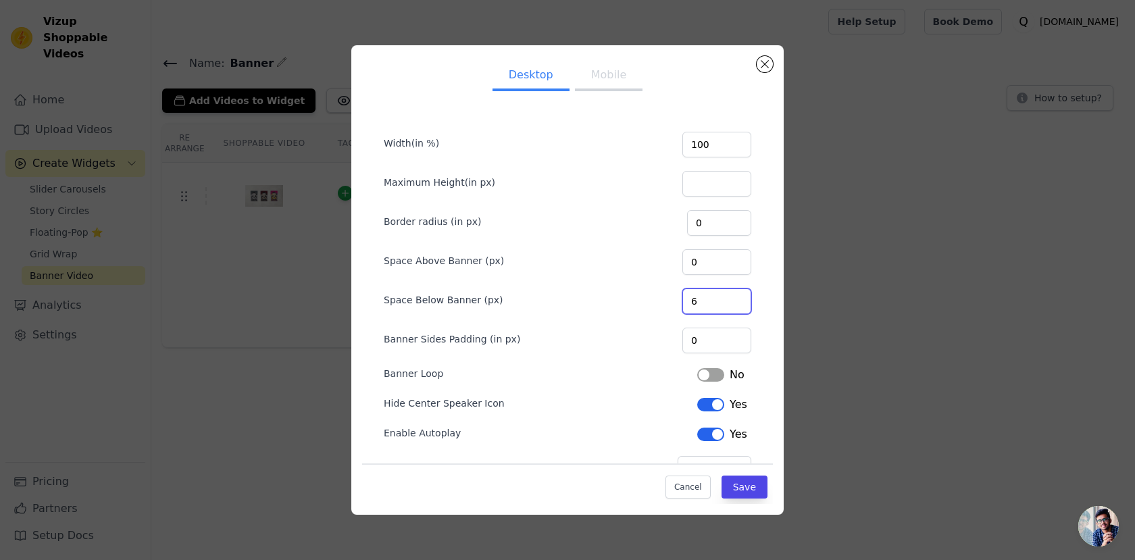
click at [741, 304] on input "6" at bounding box center [717, 302] width 69 height 26
click at [741, 304] on input "5" at bounding box center [717, 302] width 69 height 26
click at [741, 304] on input "4" at bounding box center [717, 302] width 69 height 26
click at [741, 304] on input "3" at bounding box center [717, 302] width 69 height 26
click at [741, 304] on input "2" at bounding box center [717, 302] width 69 height 26
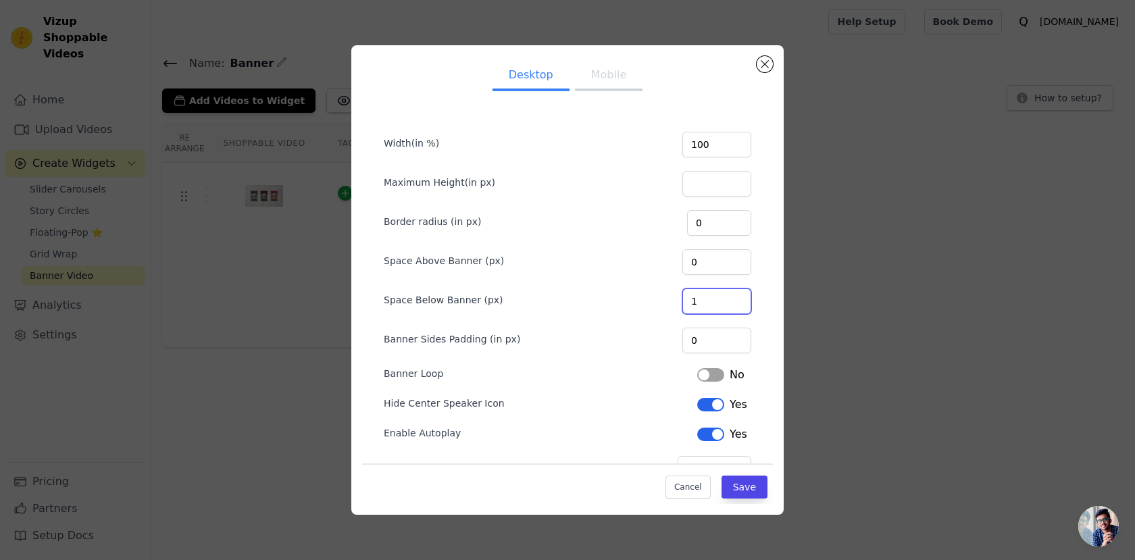
click at [741, 304] on input "1" at bounding box center [717, 302] width 69 height 26
type input "0"
click at [741, 304] on input "0" at bounding box center [717, 302] width 69 height 26
click at [741, 488] on button "Save" at bounding box center [745, 487] width 46 height 23
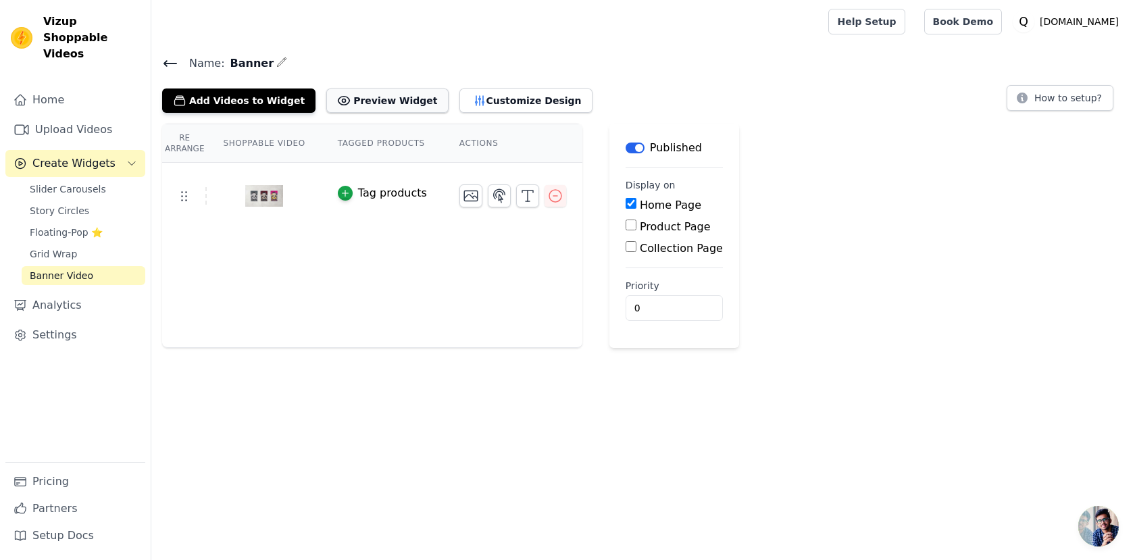
click at [341, 97] on button "Preview Widget" at bounding box center [387, 101] width 122 height 24
click at [383, 101] on button "Preview Widget" at bounding box center [387, 101] width 122 height 24
click at [309, 195] on div at bounding box center [263, 196] width 113 height 65
click at [264, 199] on img at bounding box center [264, 196] width 38 height 65
click at [185, 195] on use at bounding box center [184, 196] width 5 height 9
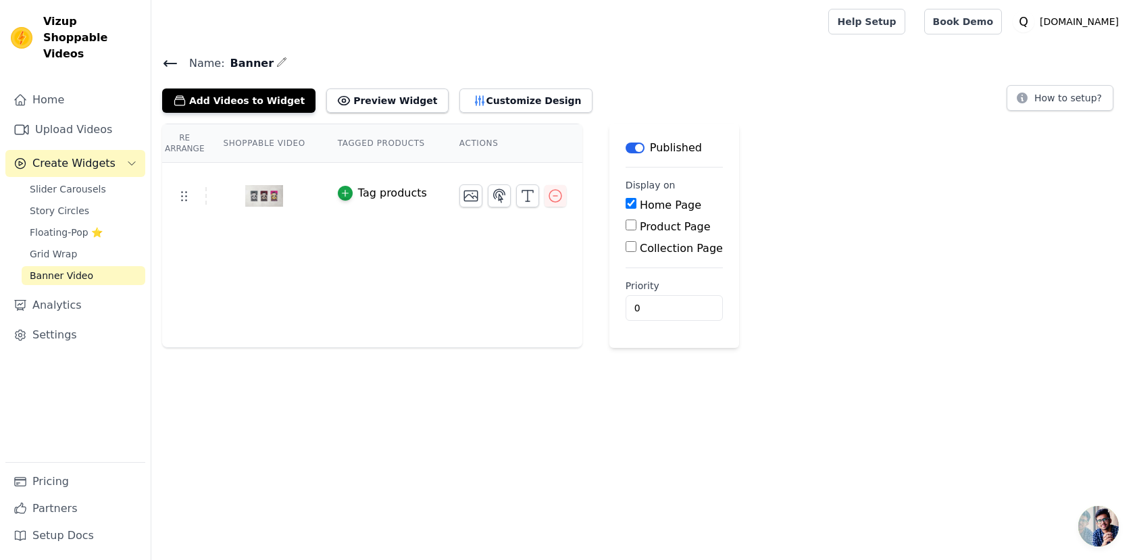
click at [168, 63] on icon at bounding box center [170, 63] width 12 height 5
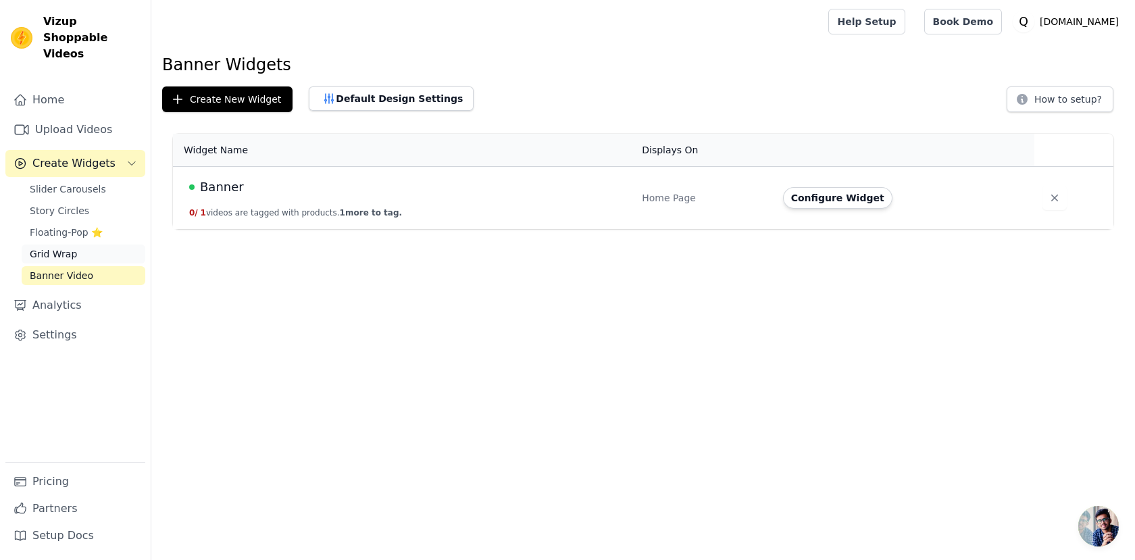
click at [43, 247] on span "Grid Wrap" at bounding box center [53, 254] width 47 height 14
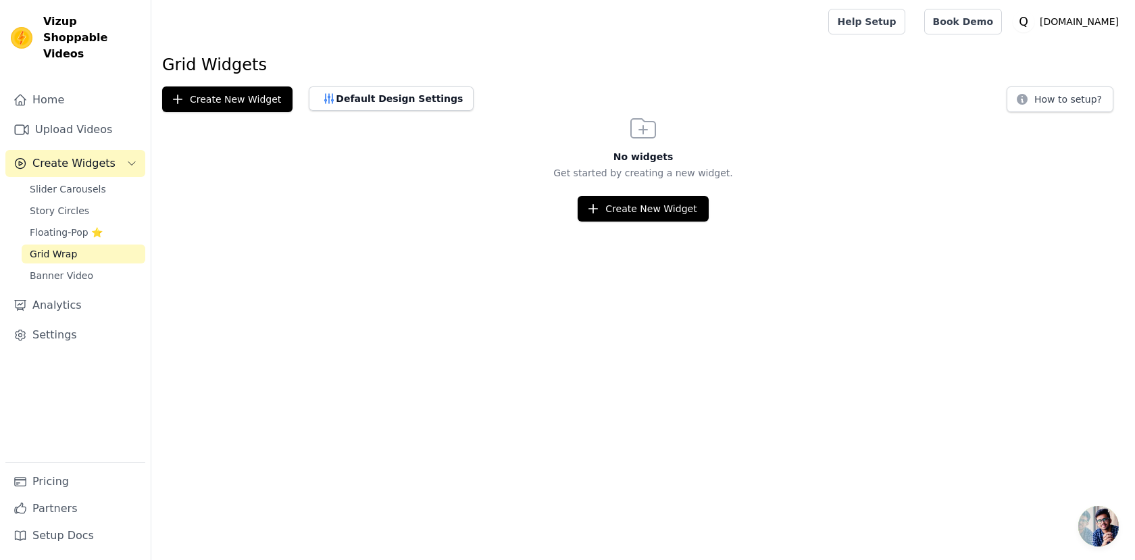
click at [1102, 524] on span "Открытый чат" at bounding box center [1099, 526] width 41 height 41
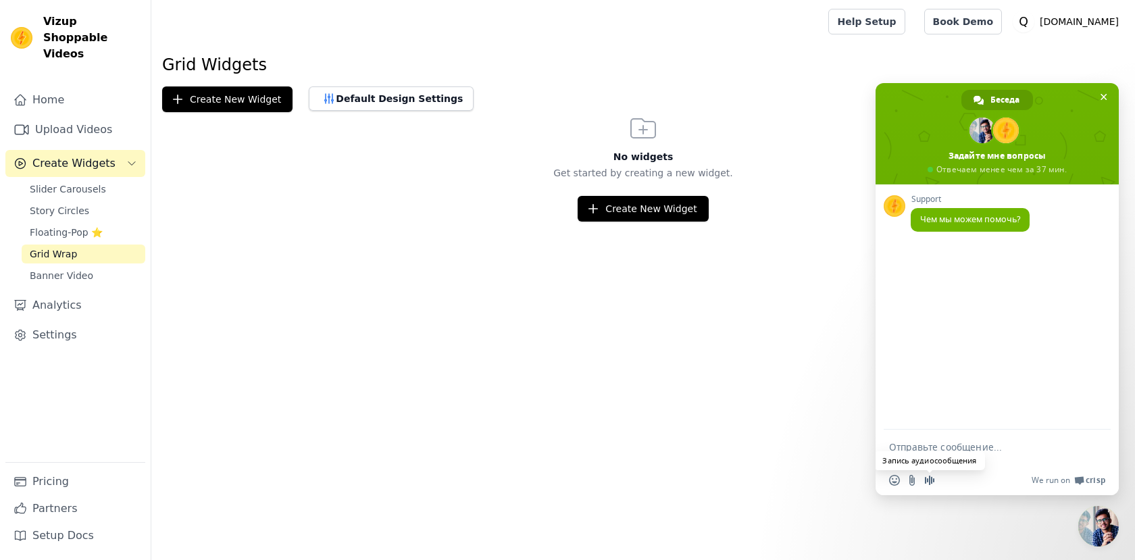
click at [931, 480] on span "Запись аудиосообщения" at bounding box center [929, 480] width 11 height 11
click at [977, 484] on span at bounding box center [976, 480] width 11 height 11
click at [47, 269] on span "Banner Video" at bounding box center [62, 276] width 64 height 14
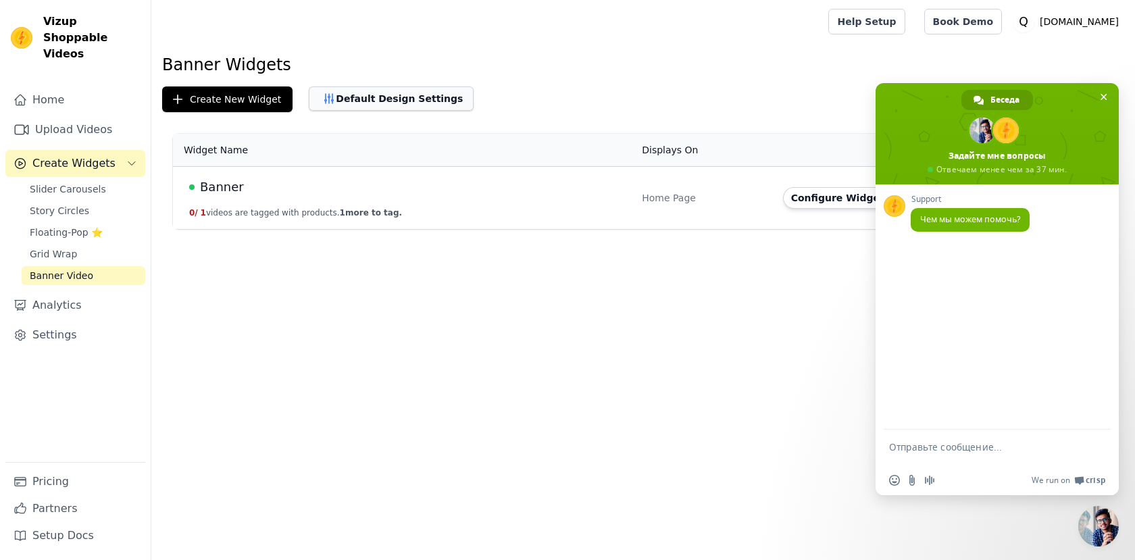
click at [394, 105] on button "Default Design Settings" at bounding box center [391, 99] width 165 height 24
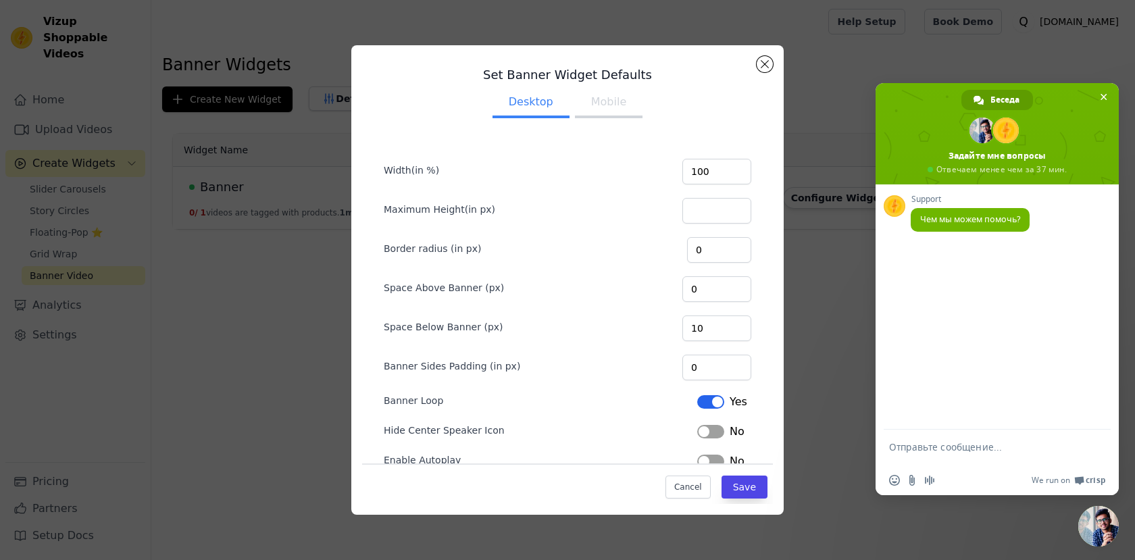
scroll to position [28, 0]
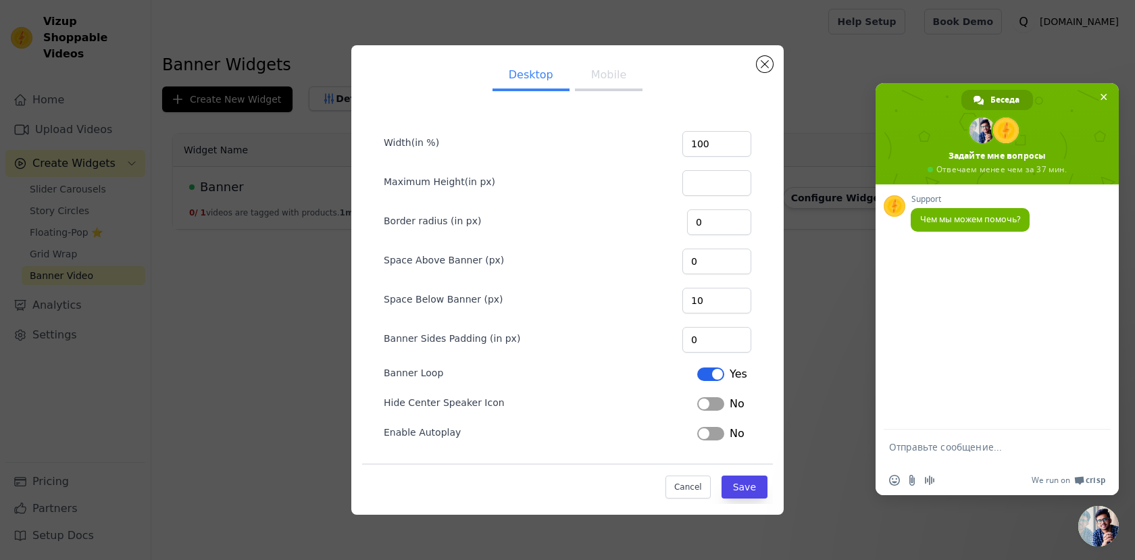
click at [950, 442] on textarea "Отправьте сообщение..." at bounding box center [982, 453] width 187 height 24
click at [722, 376] on button "Label" at bounding box center [710, 375] width 27 height 14
click at [744, 492] on button "Save" at bounding box center [745, 487] width 46 height 23
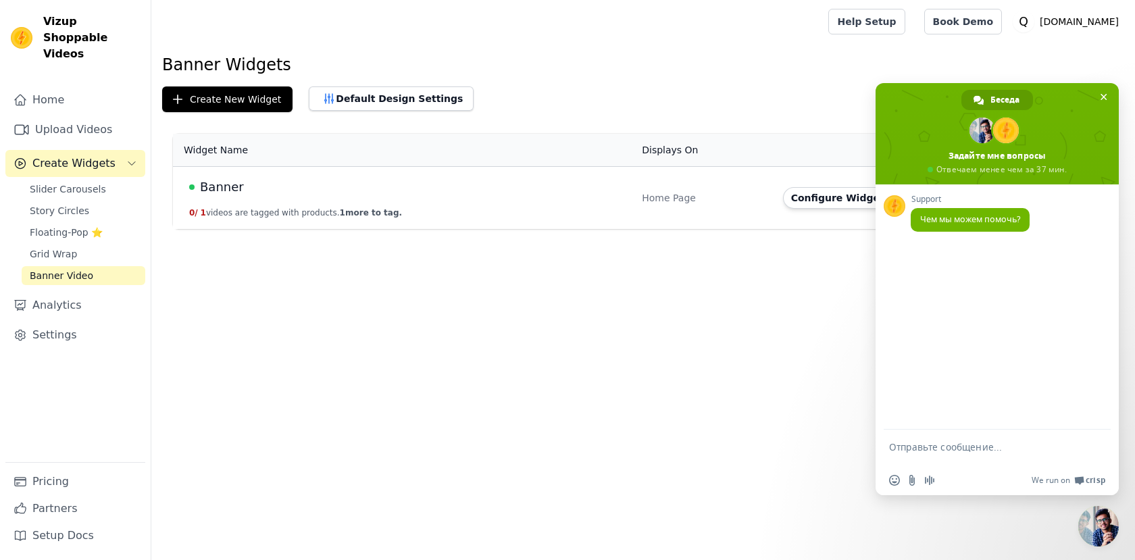
click at [952, 447] on textarea "Отправьте сообщение..." at bounding box center [982, 453] width 187 height 24
click at [494, 201] on td "Banner 0 / 1 videos are tagged with products. 1 more to tag." at bounding box center [403, 198] width 461 height 63
click at [389, 180] on div "Banner" at bounding box center [407, 187] width 437 height 19
click at [367, 101] on button "Default Design Settings" at bounding box center [391, 99] width 165 height 24
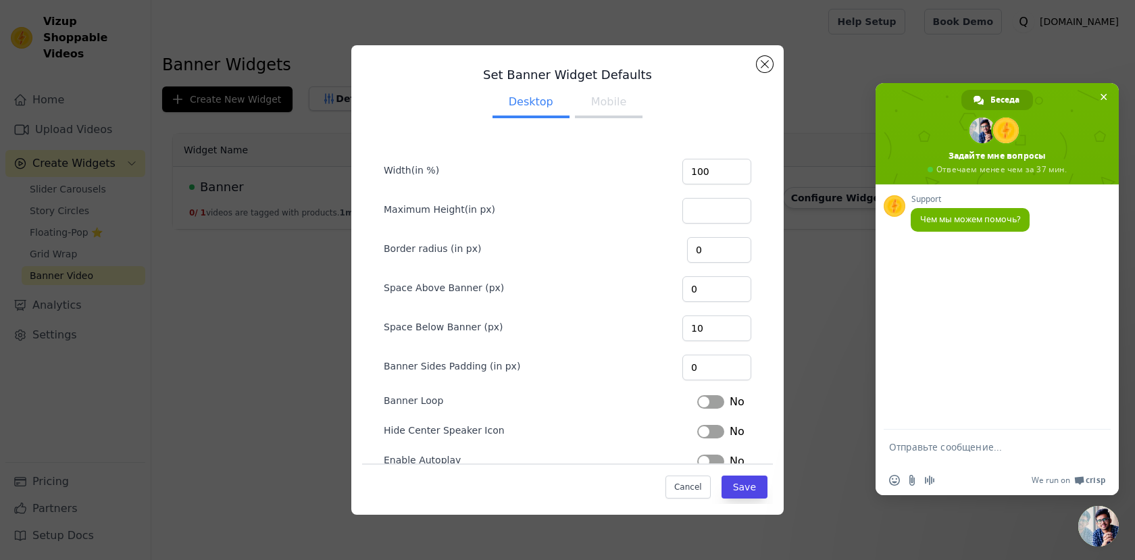
scroll to position [28, 0]
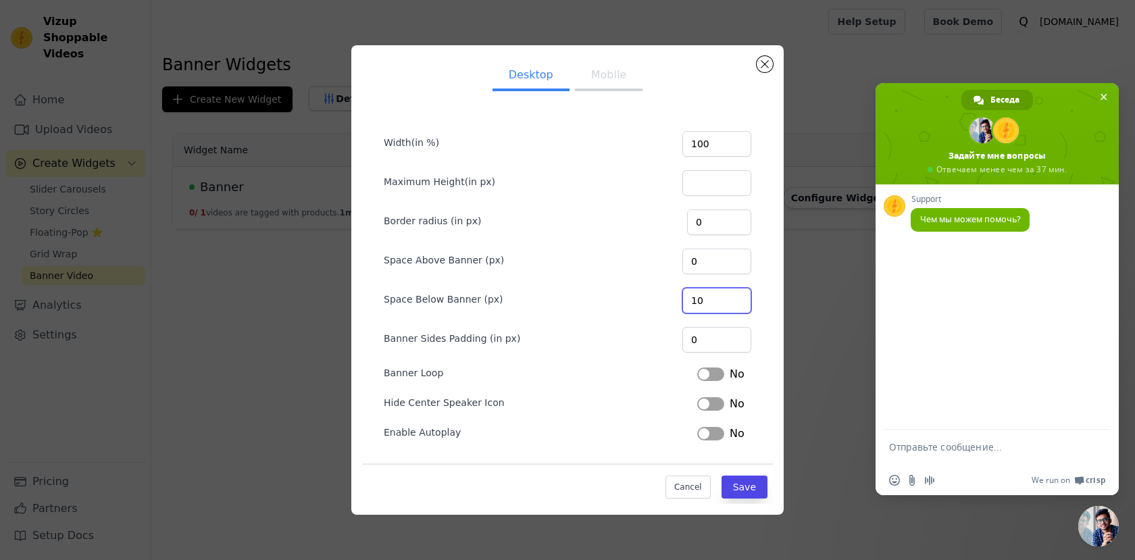
drag, startPoint x: 716, startPoint y: 302, endPoint x: 673, endPoint y: 301, distance: 43.3
click at [673, 301] on div "Space Below Banner (px) 10" at bounding box center [568, 299] width 368 height 28
type input "0"
click at [644, 365] on div "Banner Loop Label No" at bounding box center [568, 373] width 368 height 19
click at [610, 82] on button "Mobile" at bounding box center [609, 76] width 68 height 30
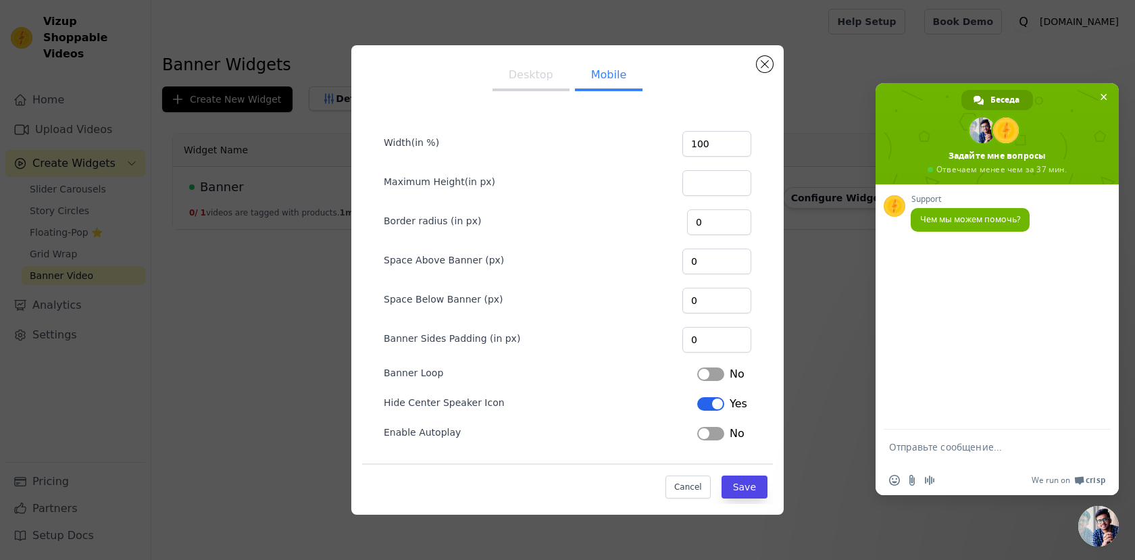
click at [552, 77] on button "Desktop" at bounding box center [531, 76] width 77 height 30
click at [589, 77] on button "Mobile" at bounding box center [609, 76] width 68 height 30
click at [539, 78] on button "Desktop" at bounding box center [531, 76] width 77 height 30
click at [712, 406] on button "Label" at bounding box center [710, 404] width 27 height 14
click at [747, 489] on button "Save" at bounding box center [745, 487] width 46 height 23
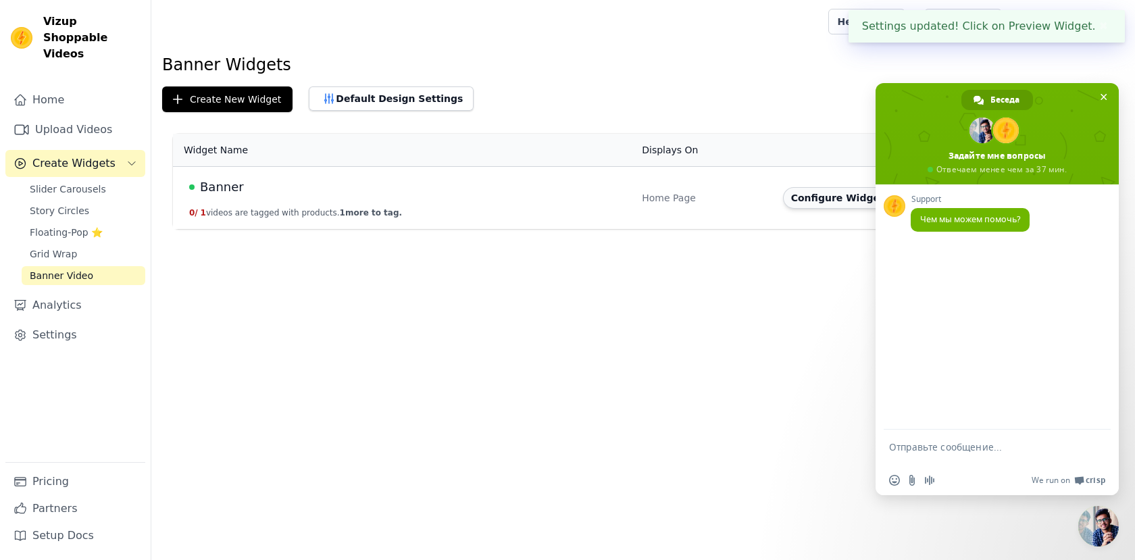
click at [826, 199] on button "Configure Widget" at bounding box center [837, 198] width 109 height 22
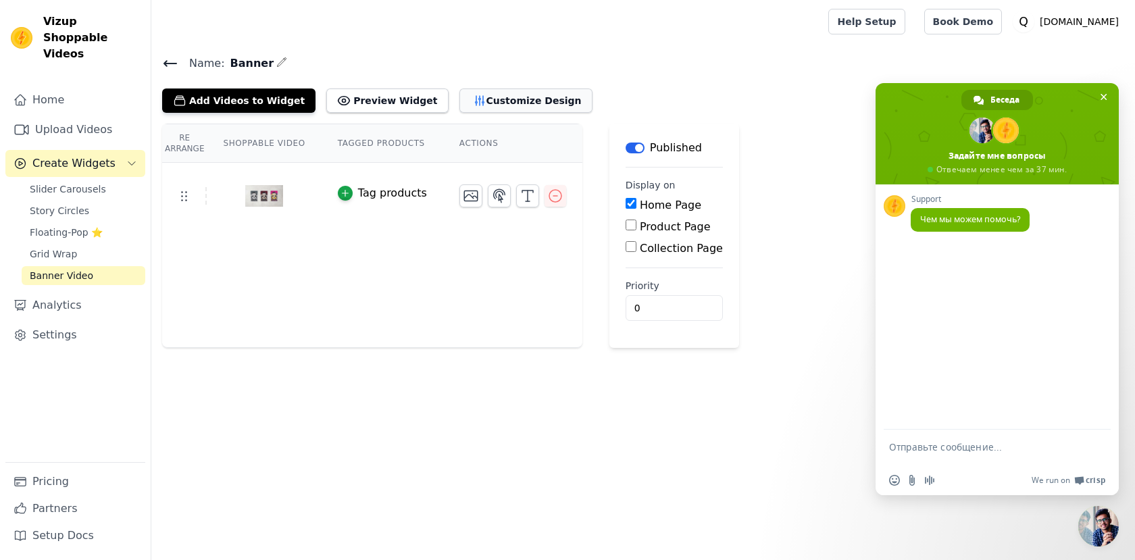
click at [496, 103] on button "Customize Design" at bounding box center [526, 101] width 133 height 24
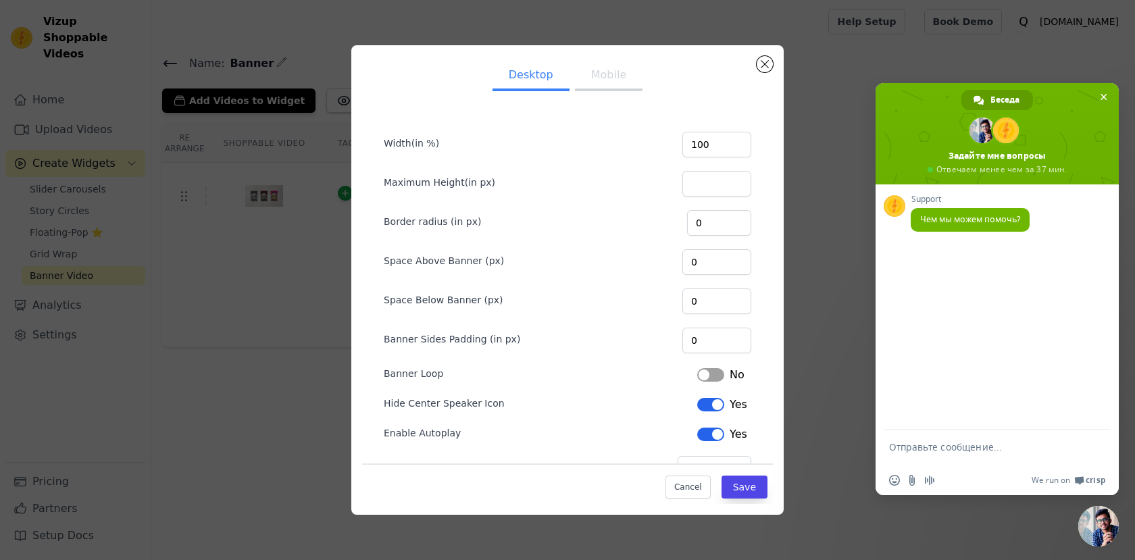
scroll to position [40, 0]
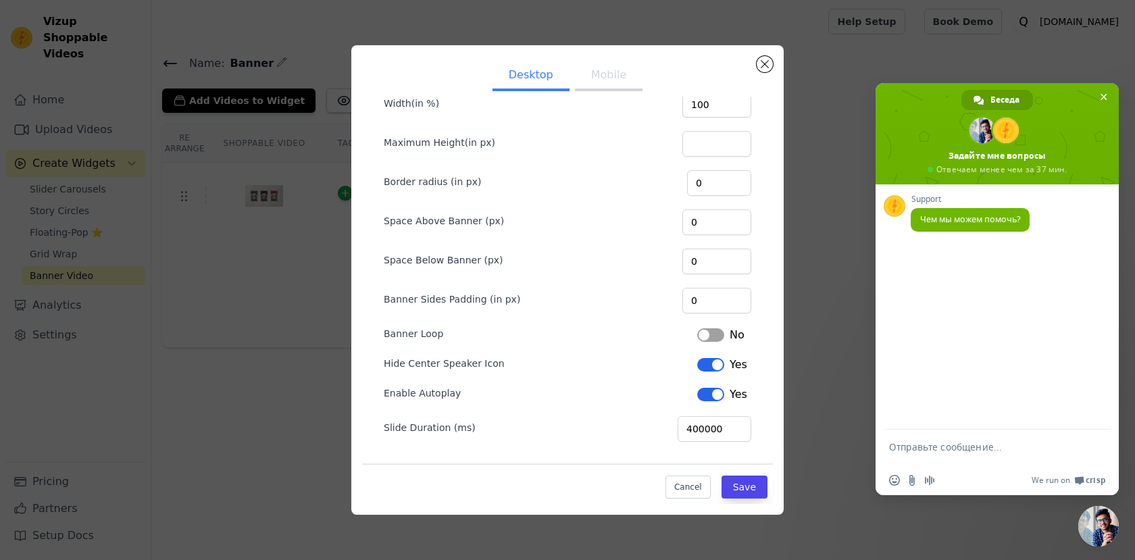
click at [708, 400] on button "Label" at bounding box center [710, 395] width 27 height 14
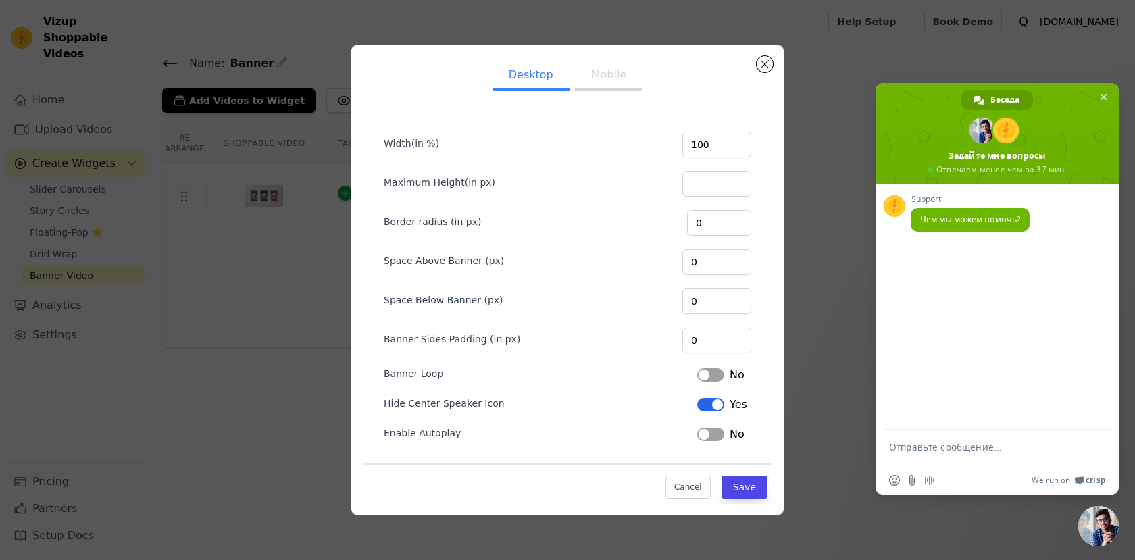
scroll to position [1, 0]
click at [620, 76] on button "Mobile" at bounding box center [609, 76] width 68 height 30
click at [532, 76] on button "Desktop" at bounding box center [531, 76] width 77 height 30
click at [631, 76] on button "Mobile" at bounding box center [609, 76] width 68 height 30
click at [734, 480] on button "Save" at bounding box center [745, 487] width 46 height 23
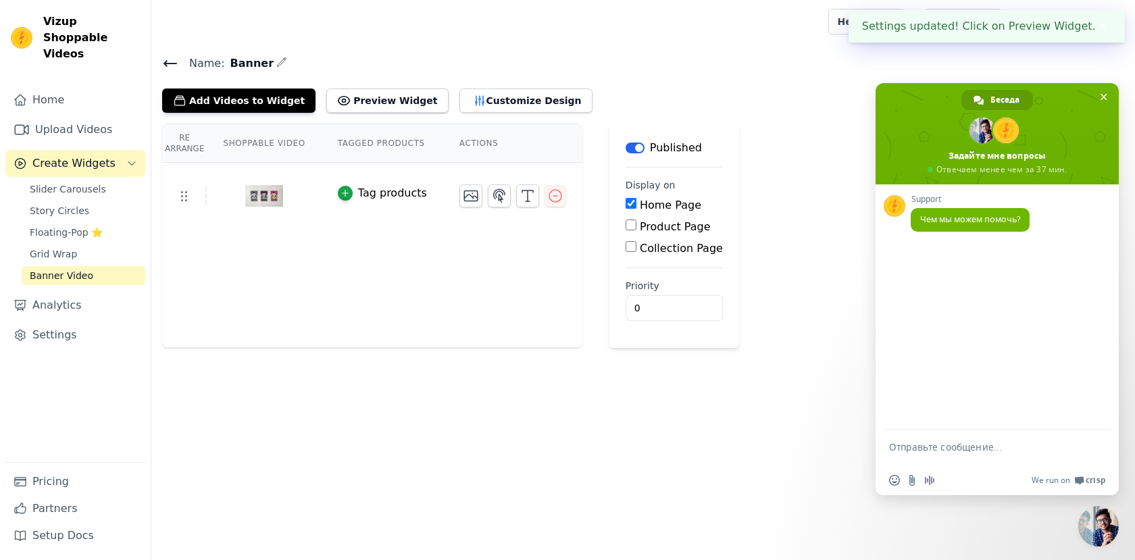
click at [170, 65] on icon at bounding box center [170, 63] width 16 height 16
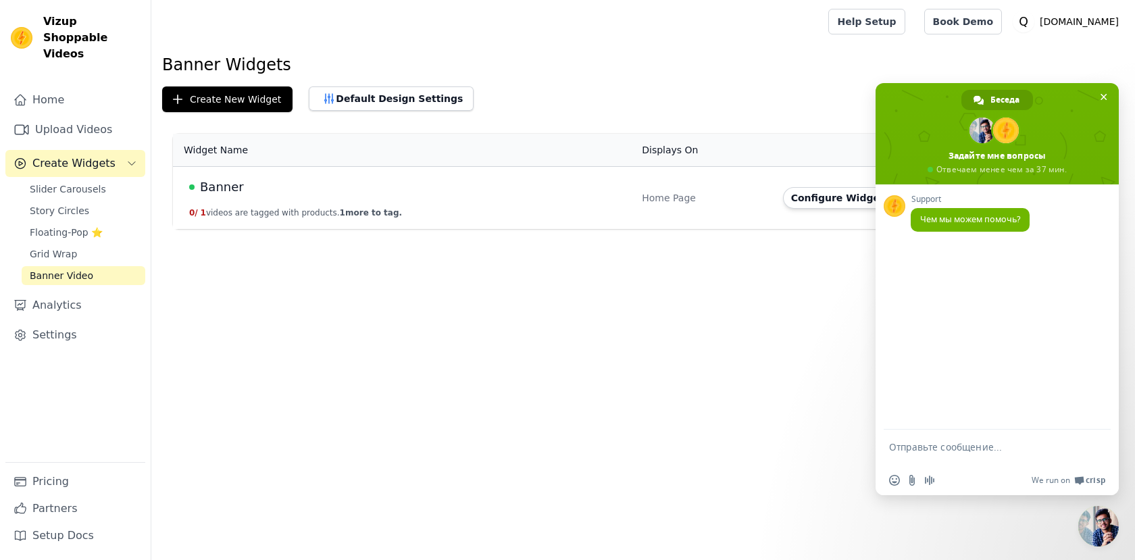
click at [130, 158] on icon "Sidebar" at bounding box center [131, 163] width 11 height 11
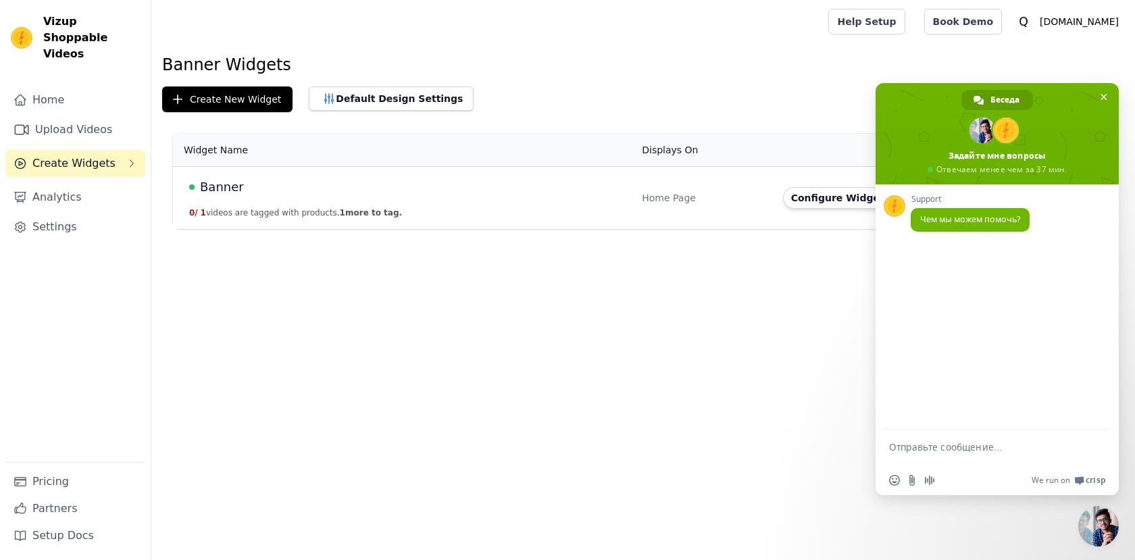
click at [56, 159] on button "Create Widgets" at bounding box center [75, 163] width 140 height 27
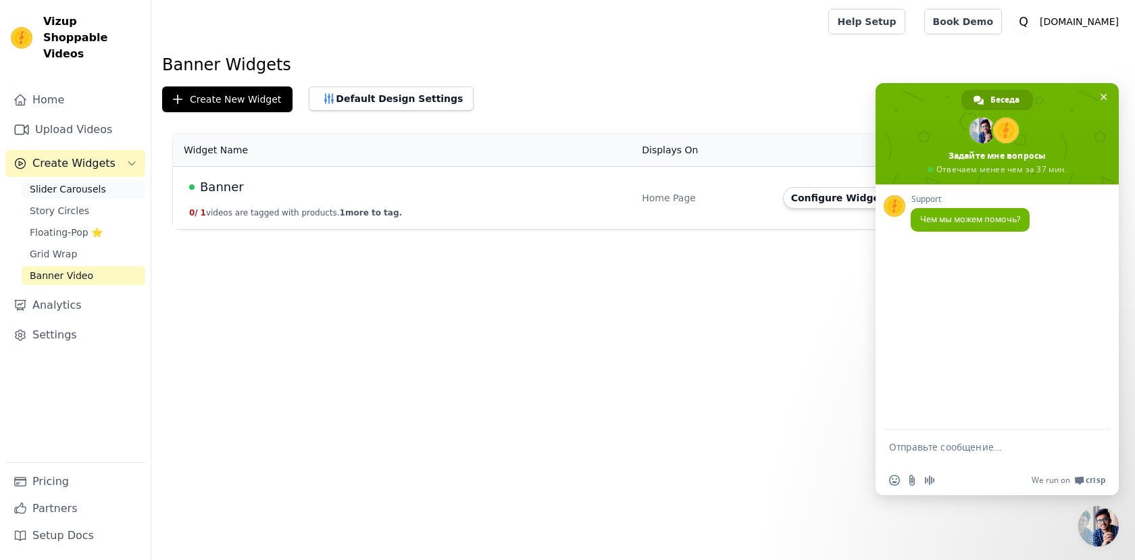
click at [47, 182] on span "Slider Carousels" at bounding box center [68, 189] width 76 height 14
click at [41, 269] on span "Banner Video" at bounding box center [62, 276] width 64 height 14
click at [942, 446] on textarea "Отправьте сообщение..." at bounding box center [982, 453] width 187 height 24
click at [847, 195] on button "Configure Widget" at bounding box center [837, 198] width 109 height 22
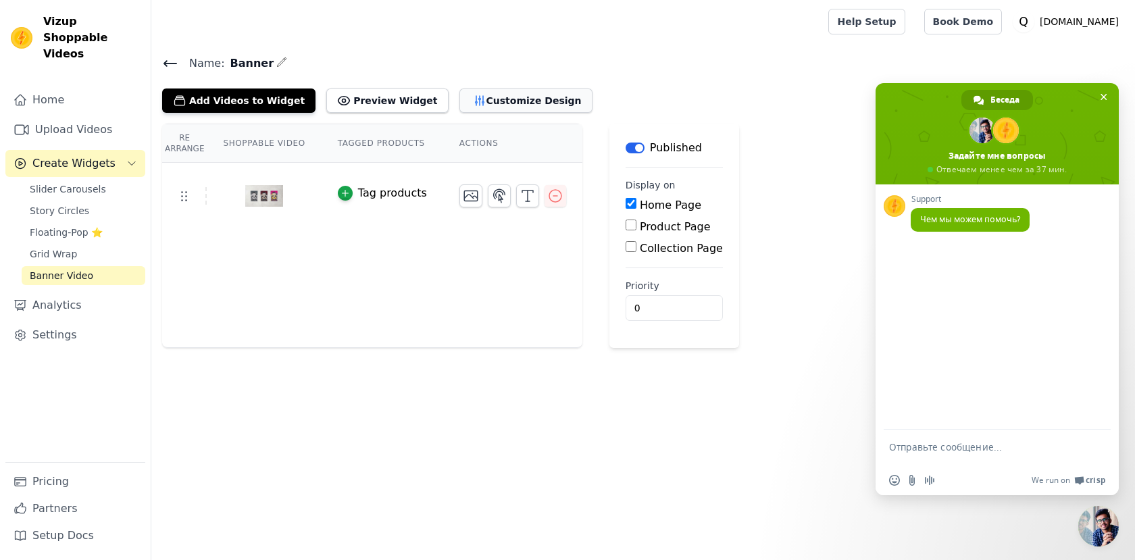
click at [483, 101] on button "Customize Design" at bounding box center [526, 101] width 133 height 24
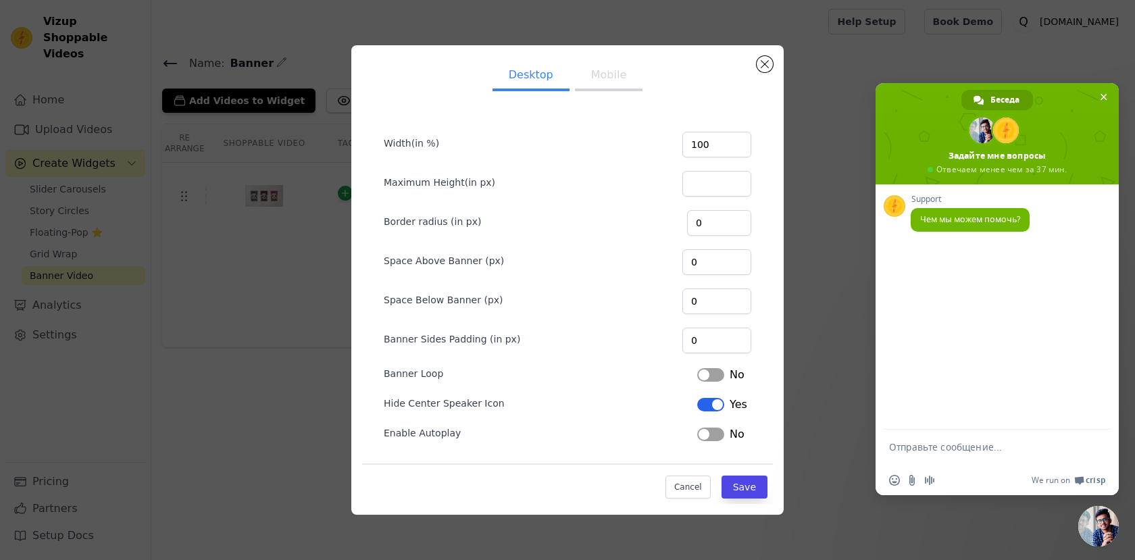
click at [912, 441] on textarea "Отправьте сообщение..." at bounding box center [982, 453] width 187 height 24
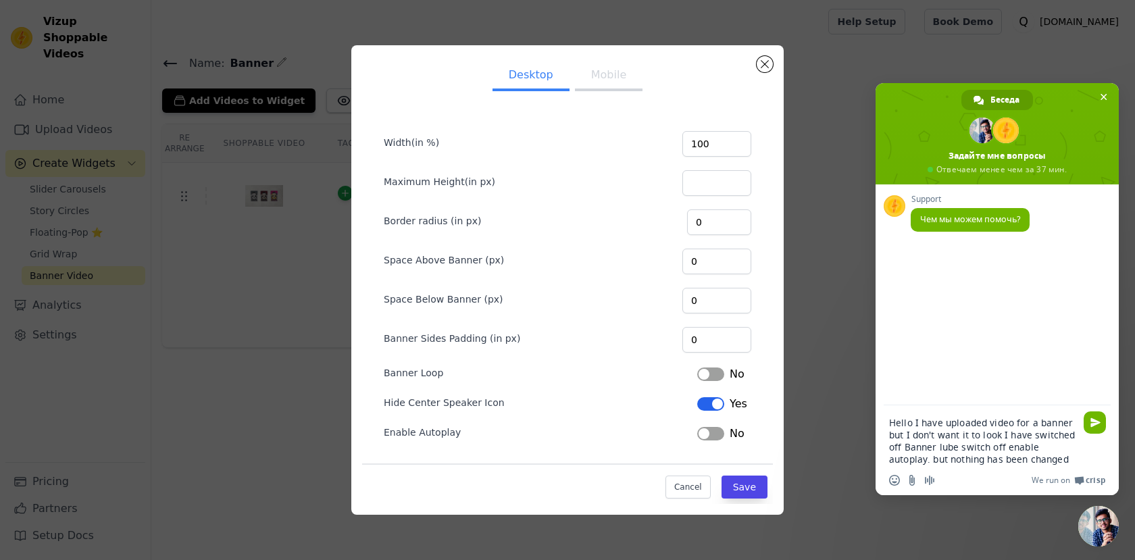
click at [904, 421] on textarea "Hello I have uploaded video for a banner but I don't want it to look I have swi…" at bounding box center [982, 441] width 187 height 49
click at [994, 435] on textarea "Hello, I have uploaded video for a banner but I don't want it to look I have sw…" at bounding box center [982, 441] width 187 height 49
click at [950, 445] on textarea "Hello, I have uploaded video for a banner but I don't want it to loop. I have s…" at bounding box center [982, 441] width 187 height 49
click at [1010, 448] on textarea "Hello, I have uploaded video for a banner but I don't want it to loop. I have s…" at bounding box center [982, 441] width 187 height 49
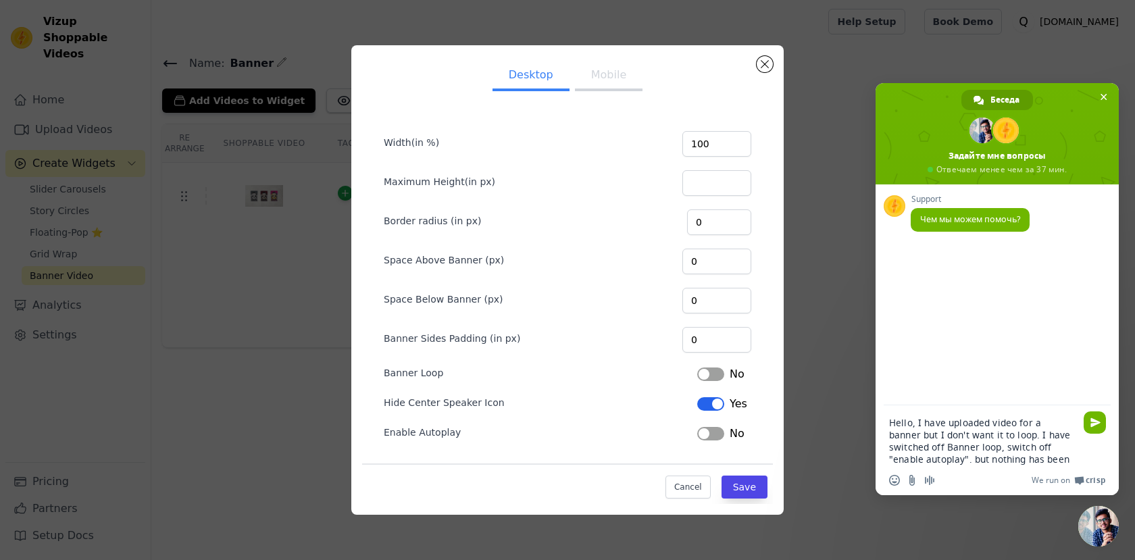
scroll to position [0, 0]
type textarea "Hello, I have uploaded video for a banner but I don't want it to loop. I have s…"
click at [606, 78] on button "Mobile" at bounding box center [609, 76] width 68 height 30
click at [743, 490] on button "Save" at bounding box center [745, 487] width 46 height 23
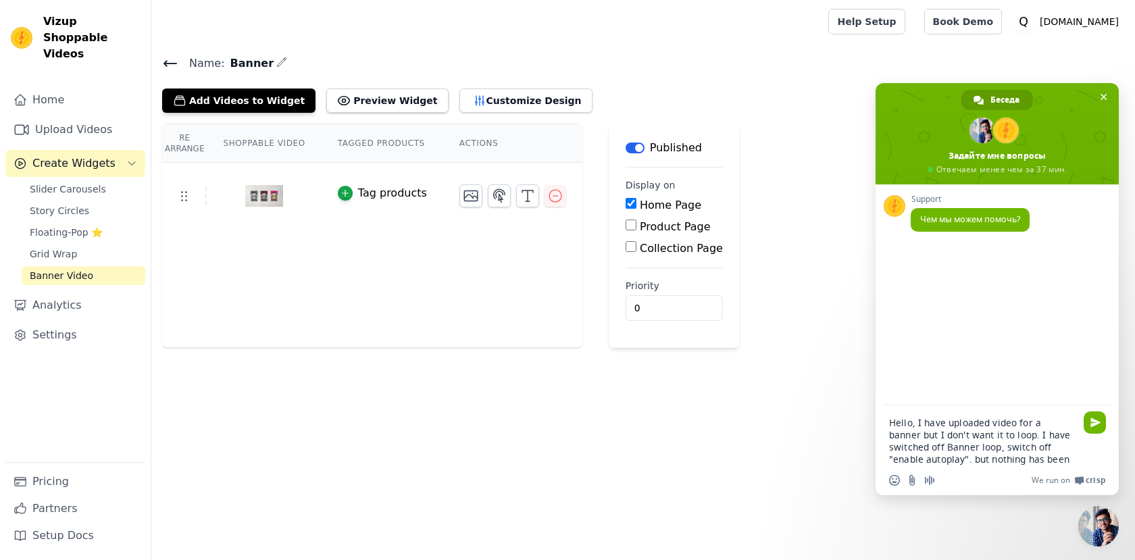
click at [159, 60] on div "Name: Banner Add Videos to Widget Preview Widget Customize Design How to setup?" at bounding box center [643, 83] width 984 height 59
click at [169, 63] on icon at bounding box center [170, 63] width 12 height 5
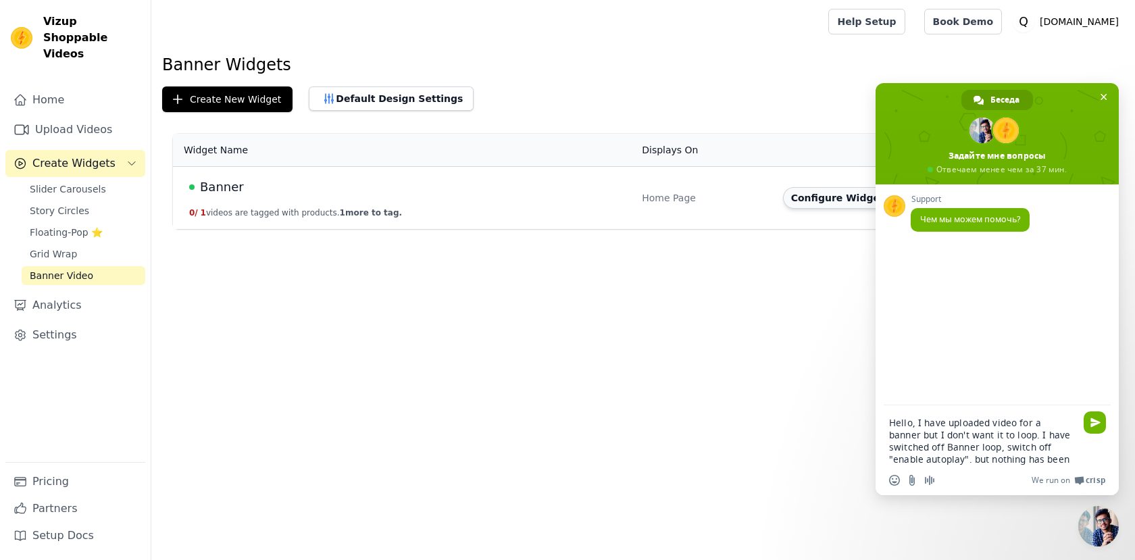
click at [837, 197] on button "Configure Widget" at bounding box center [837, 198] width 109 height 22
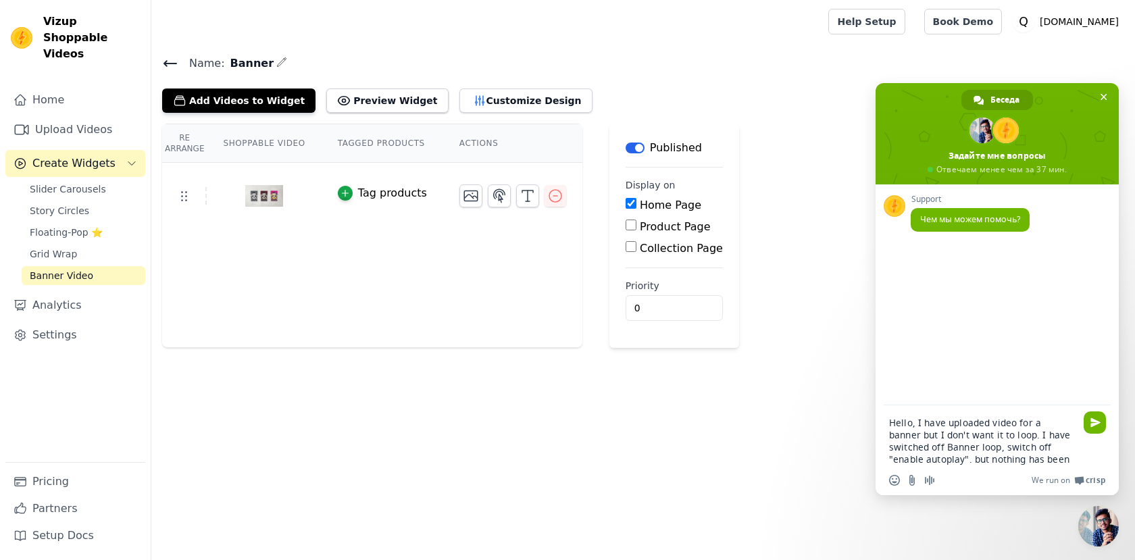
click at [166, 63] on icon at bounding box center [170, 63] width 12 height 5
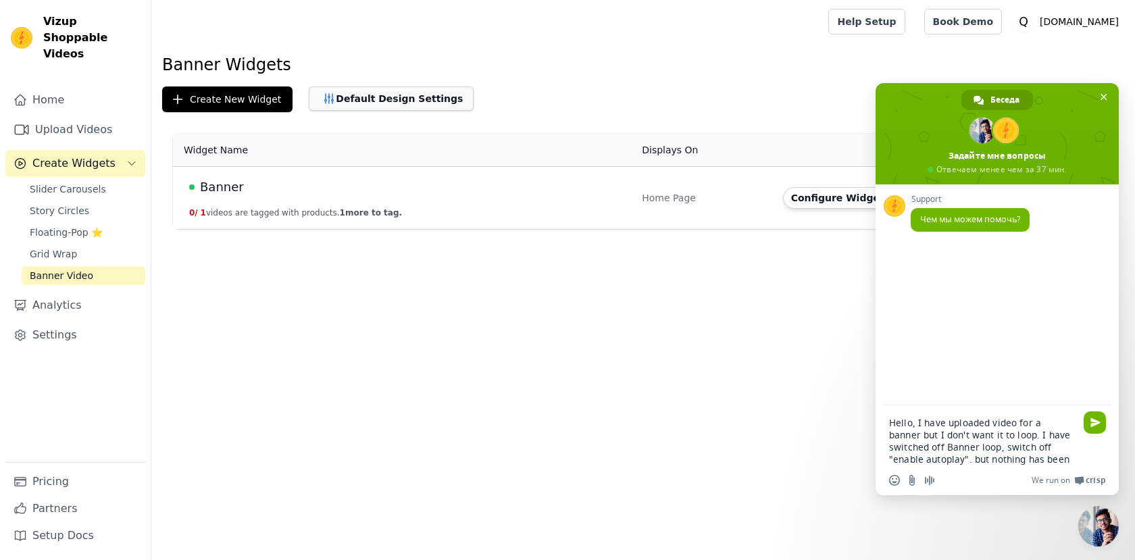
click at [393, 102] on button "Default Design Settings" at bounding box center [391, 99] width 165 height 24
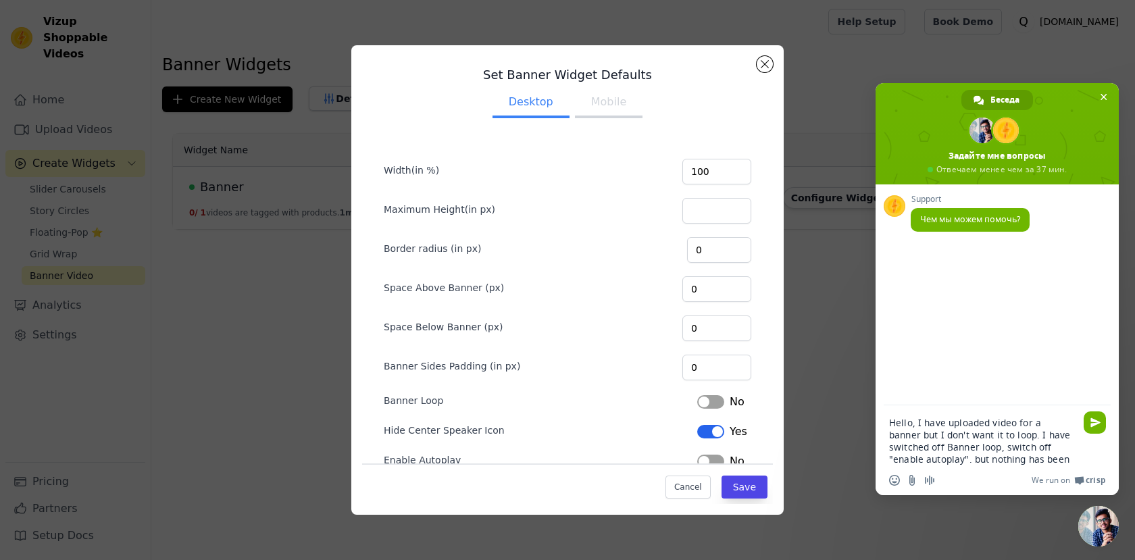
click at [606, 114] on button "Mobile" at bounding box center [609, 104] width 68 height 30
click at [768, 59] on button "Close modal" at bounding box center [765, 64] width 16 height 16
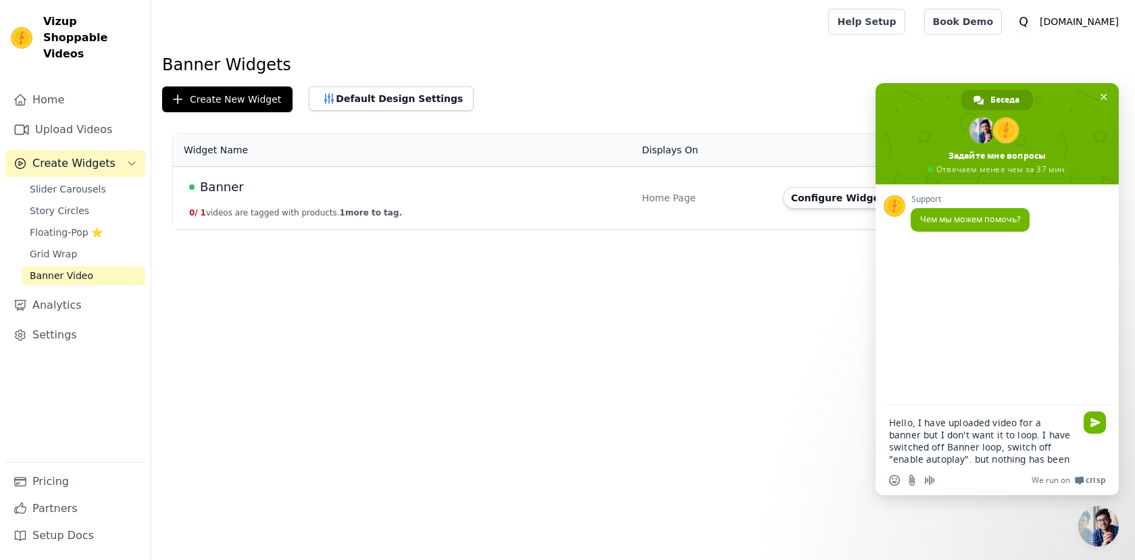
click at [1062, 461] on textarea "Hello, I have uploaded video for a banner but I don't want it to loop. I have s…" at bounding box center [982, 441] width 187 height 49
type textarea "Hello, I have uploaded video for a banner but I don't want it to loop. I have s…"
click at [763, 229] on html "Vizup Shoppable Videos Home Upload Videos Create Widgets Slider Carousels Story…" at bounding box center [567, 114] width 1135 height 229
click at [397, 97] on button "Default Design Settings" at bounding box center [391, 99] width 165 height 24
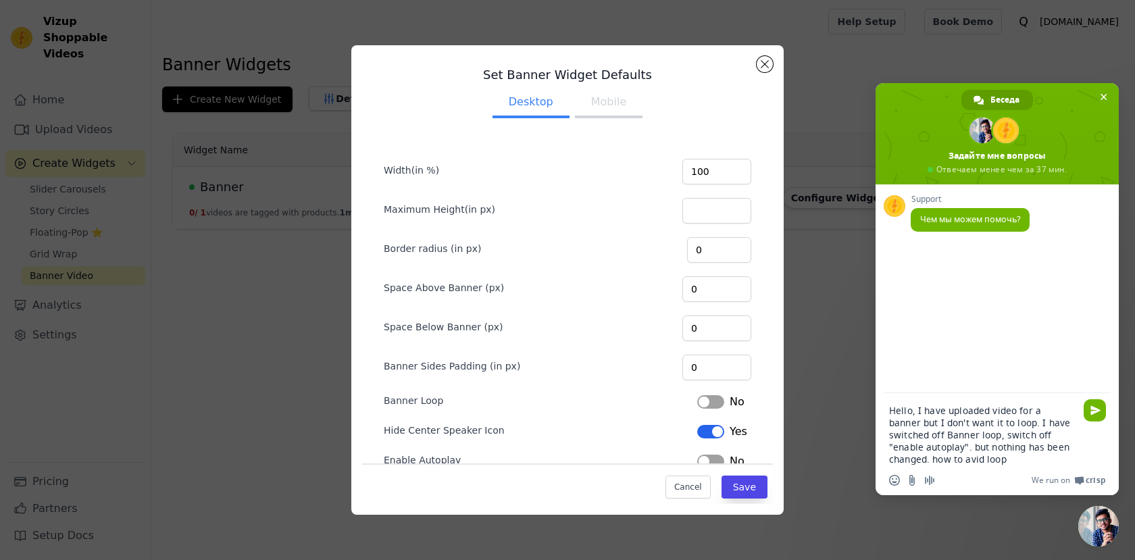
scroll to position [28, 0]
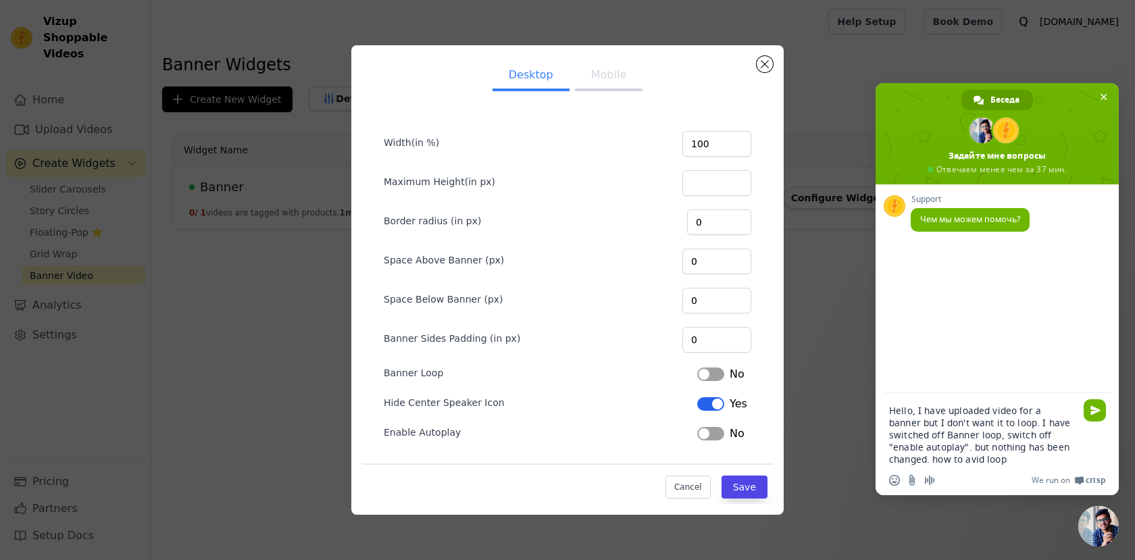
click at [711, 440] on button "Label" at bounding box center [710, 434] width 27 height 14
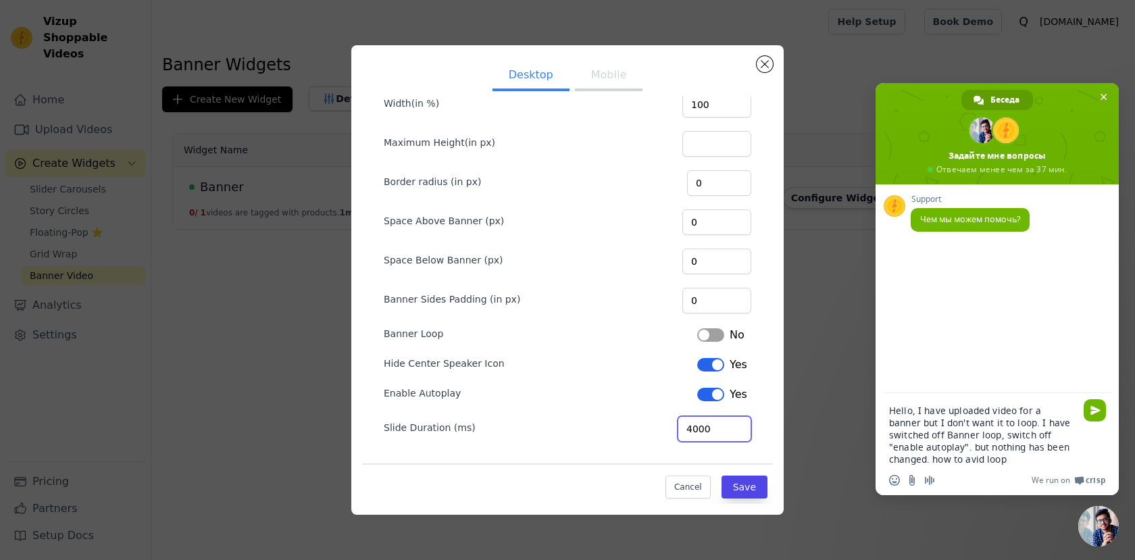
click at [723, 429] on input "4000" at bounding box center [715, 429] width 74 height 26
type input "40000"
click at [733, 491] on button "Save" at bounding box center [745, 487] width 46 height 23
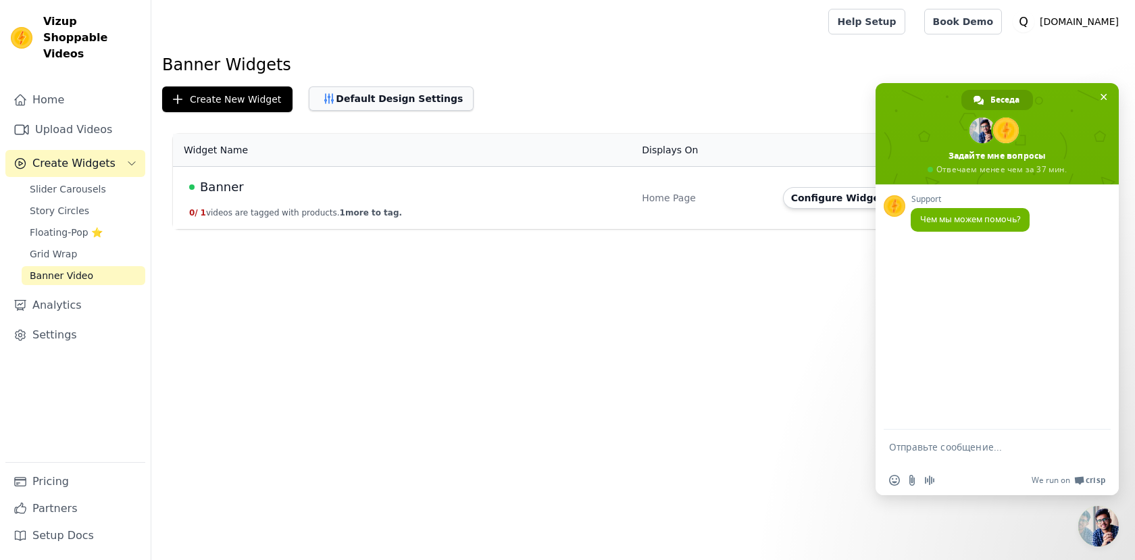
click at [357, 106] on button "Default Design Settings" at bounding box center [391, 99] width 165 height 24
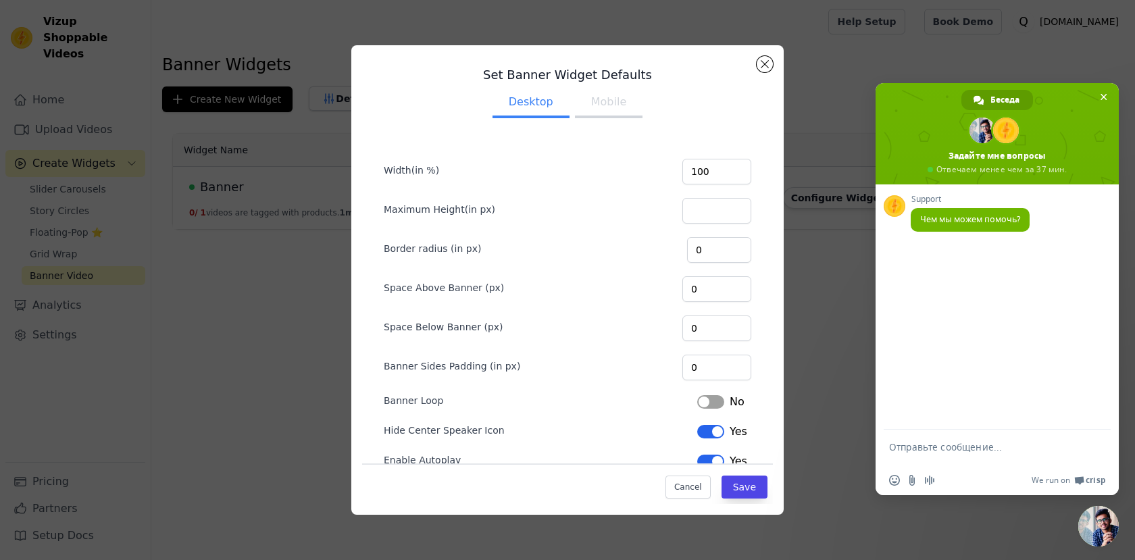
scroll to position [67, 0]
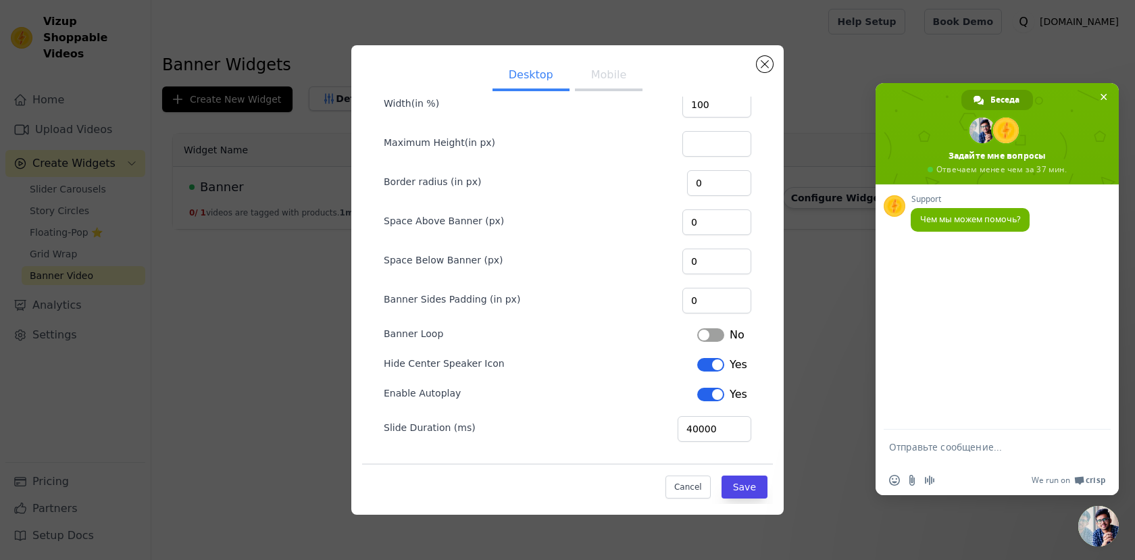
click at [603, 70] on button "Mobile" at bounding box center [609, 76] width 68 height 30
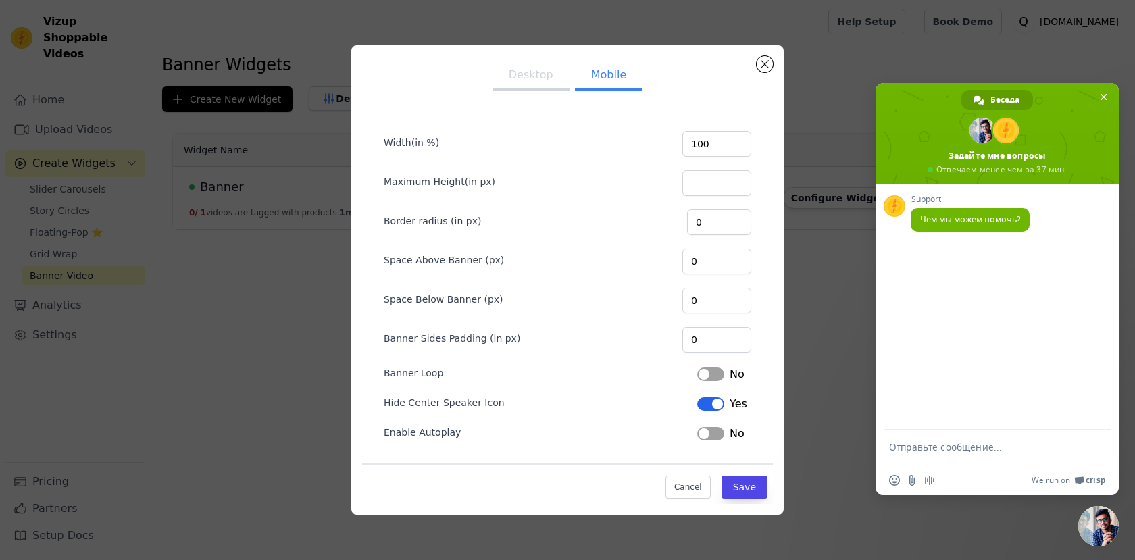
scroll to position [28, 0]
click at [911, 443] on textarea "Отправьте сообщение..." at bounding box center [982, 453] width 187 height 24
click at [974, 462] on textarea "Hello I can't switch off Banner Road I have switched off the" at bounding box center [982, 453] width 187 height 24
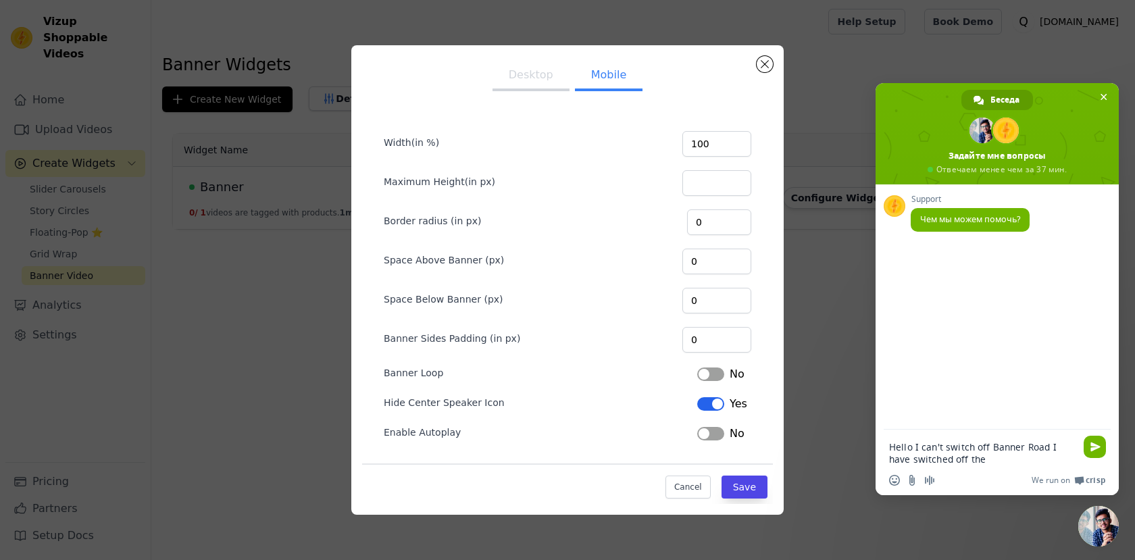
click at [974, 462] on textarea "Hello I can't switch off Banner Road I have switched off the" at bounding box center [982, 453] width 187 height 24
click at [1054, 446] on textarea "Hello I can't switch off Banner Road I have switched off the" at bounding box center [982, 453] width 187 height 24
click at [940, 449] on textarea "Hello I can't switch off Banner Road. I have switched off the" at bounding box center [982, 453] width 187 height 24
click at [991, 462] on textarea "Hello how to switch off Banner Road. I have switched off the" at bounding box center [982, 453] width 187 height 24
click at [971, 462] on textarea "Hello how to switch off Banner Road. I have switched off the" at bounding box center [982, 453] width 187 height 24
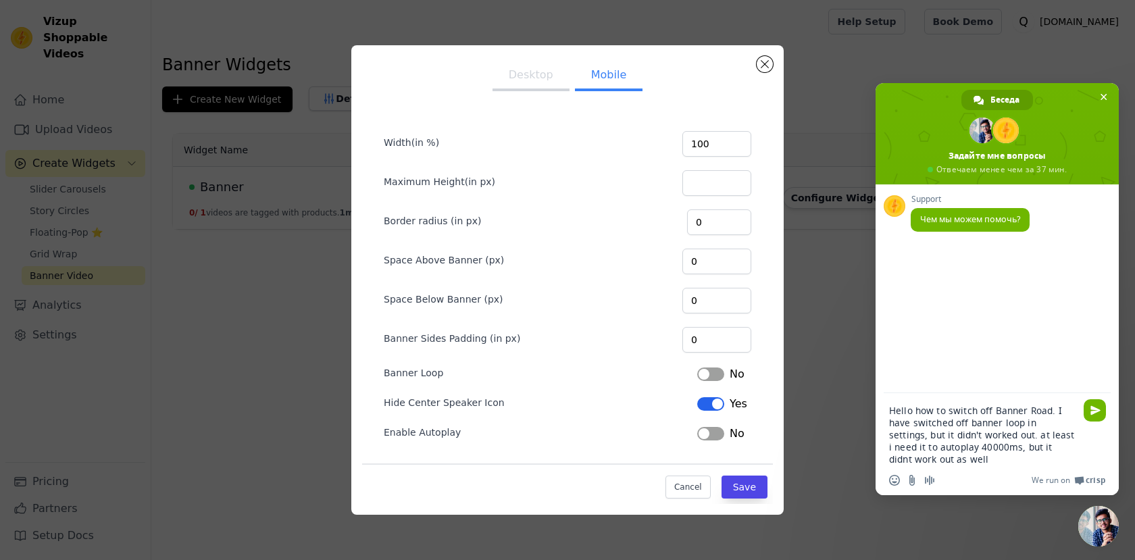
click at [1026, 449] on textarea "Hello how to switch off Banner Road. I have switched off banner loop in setting…" at bounding box center [982, 435] width 187 height 61
click at [1038, 449] on textarea "Hello how to switch off Banner Road. I have switched off banner loop in setting…" at bounding box center [982, 435] width 187 height 61
click at [994, 447] on textarea "Hello how to switch off Banner Road. I have switched off banner loop in setting…" at bounding box center [982, 435] width 187 height 61
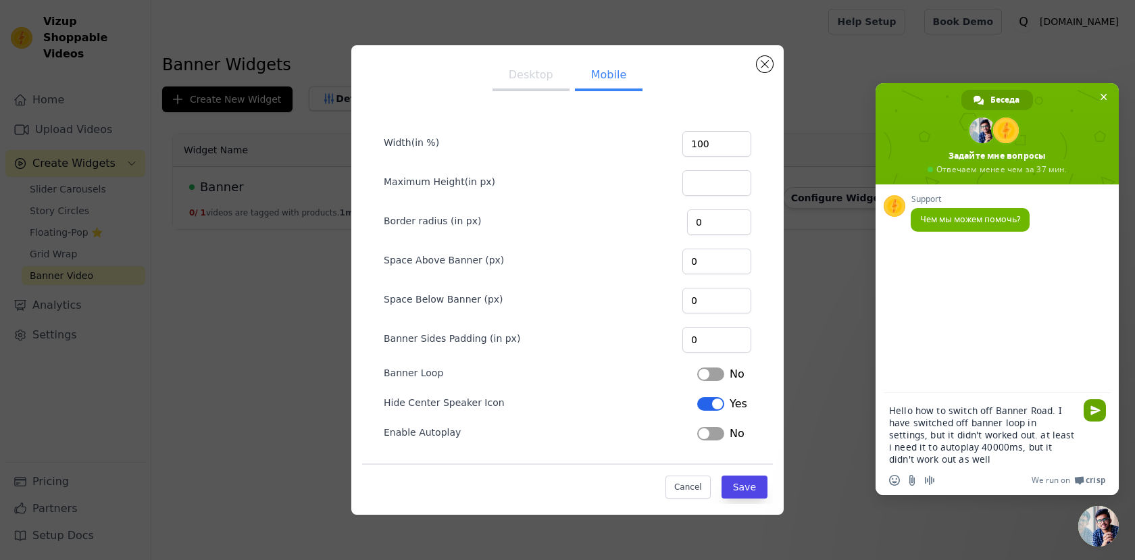
type textarea "Hello how to switch off Banner Road. I have switched off banner loop in setting…"
click at [1102, 409] on span "Отправить" at bounding box center [1095, 410] width 22 height 22
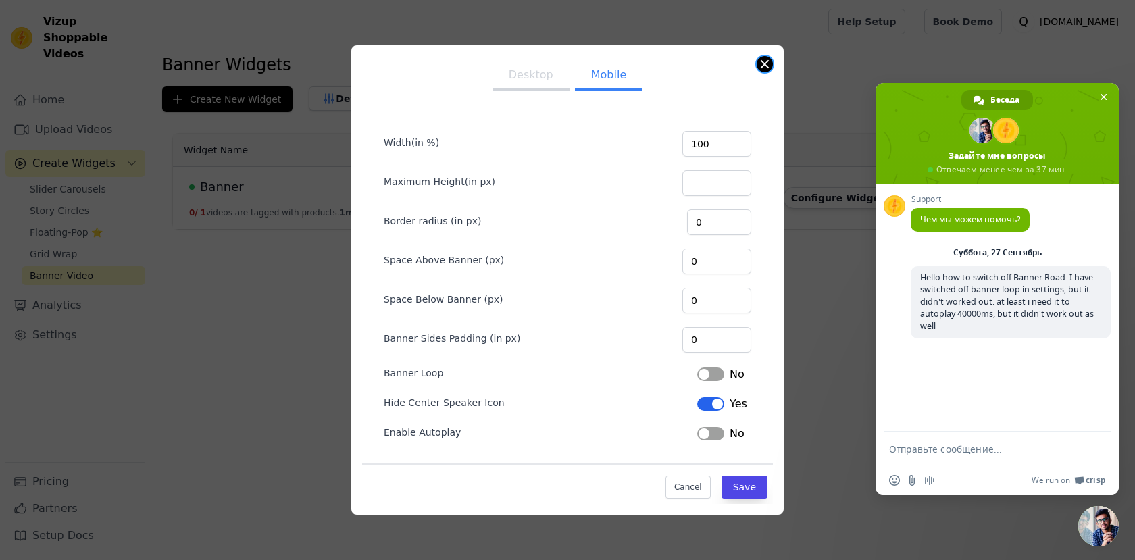
click at [762, 68] on button "Close modal" at bounding box center [765, 64] width 16 height 16
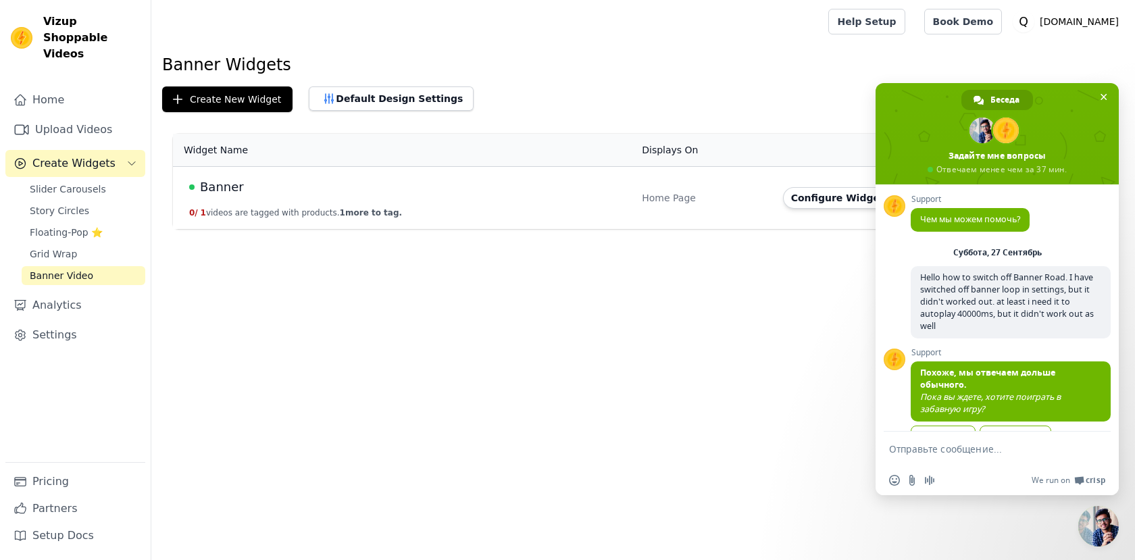
scroll to position [38, 0]
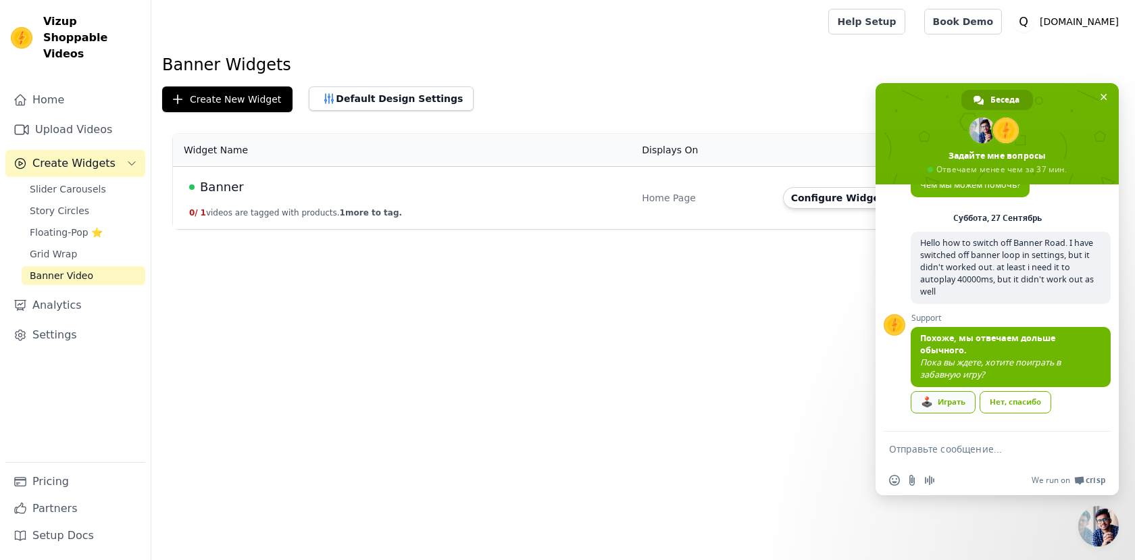
click at [958, 403] on div "🕹️ Играть" at bounding box center [943, 402] width 65 height 22
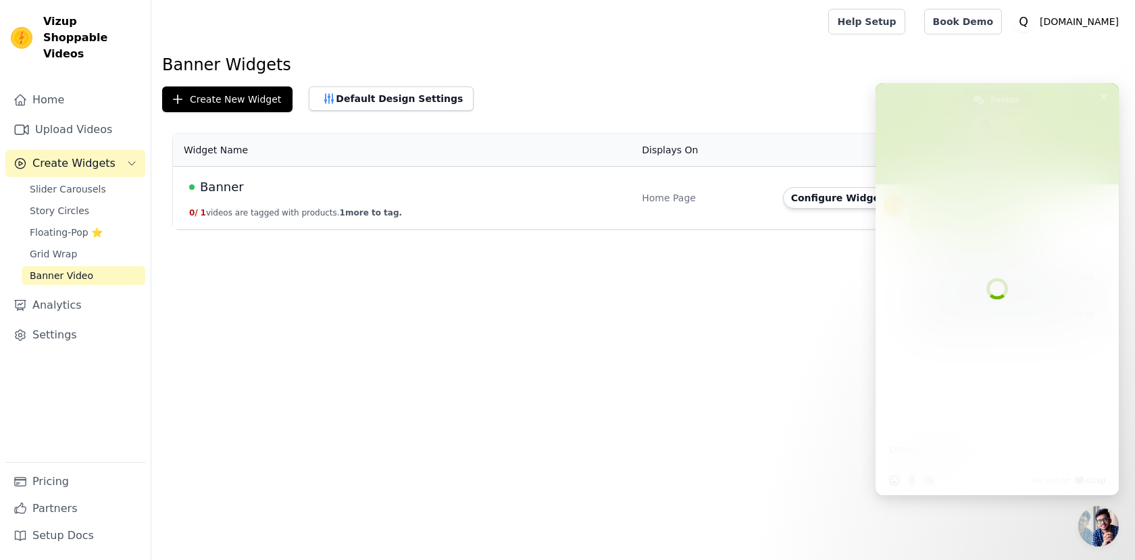
scroll to position [0, 0]
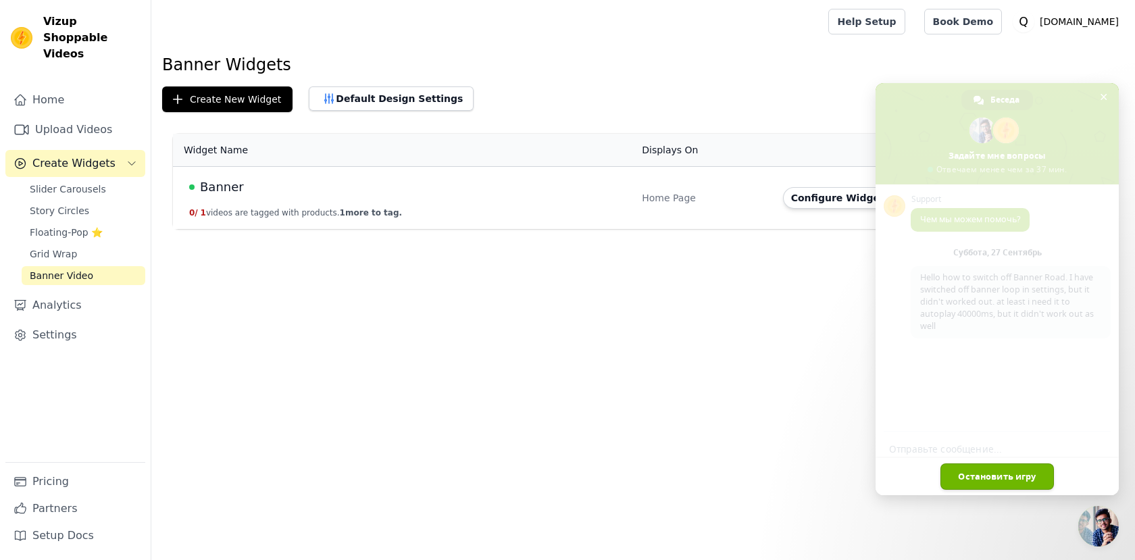
click at [990, 475] on span "Остановить игру" at bounding box center [997, 477] width 113 height 26
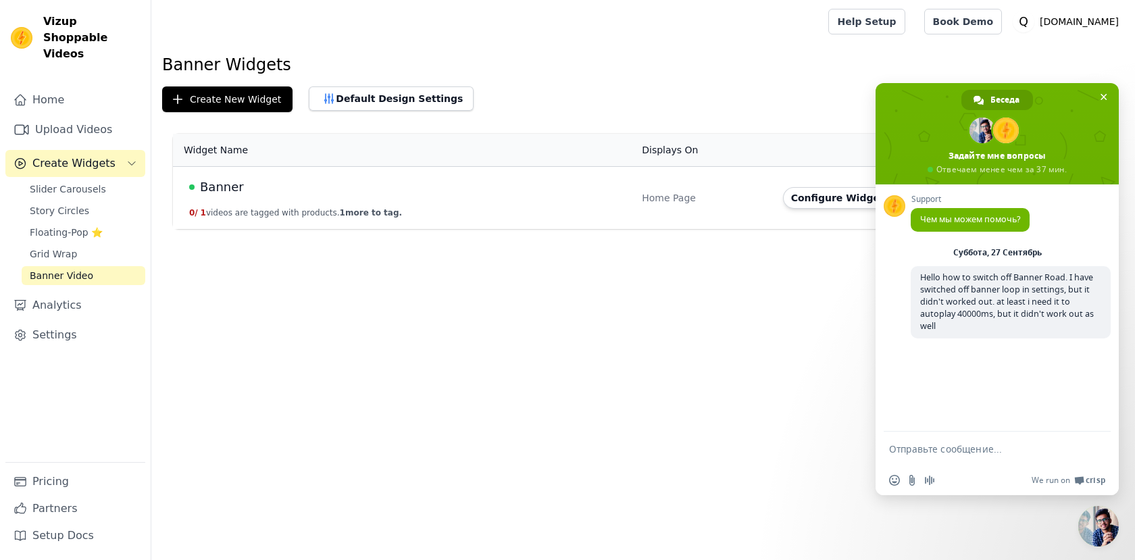
click at [622, 229] on html "Vizup Shoppable Videos Home Upload Videos Create Widgets Slider Carousels Story…" at bounding box center [567, 114] width 1135 height 229
